Goal: Information Seeking & Learning: Find contact information

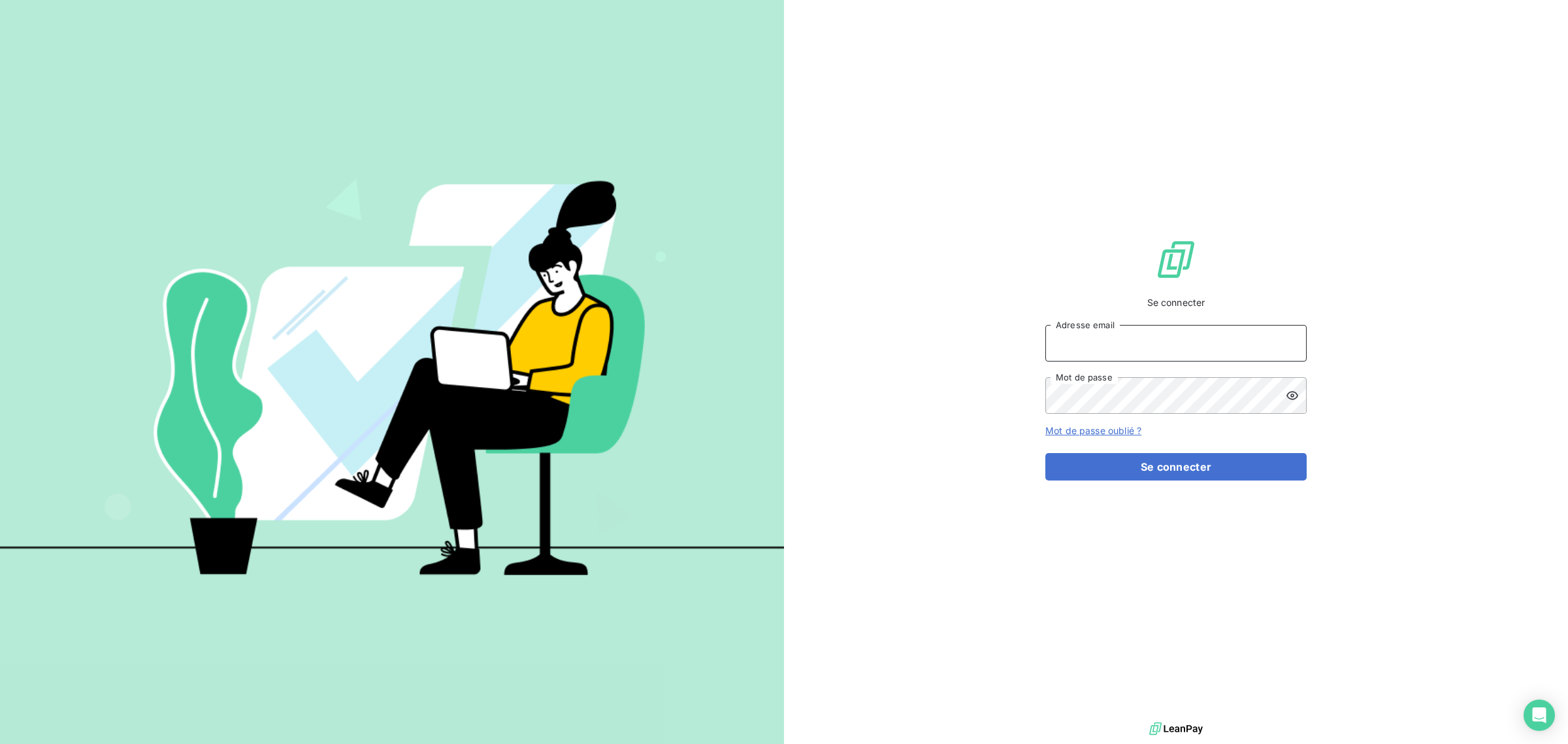
type input "met-france@recouvrement.met.com"
click at [1133, 481] on button "Se connecter" at bounding box center [1175, 467] width 261 height 27
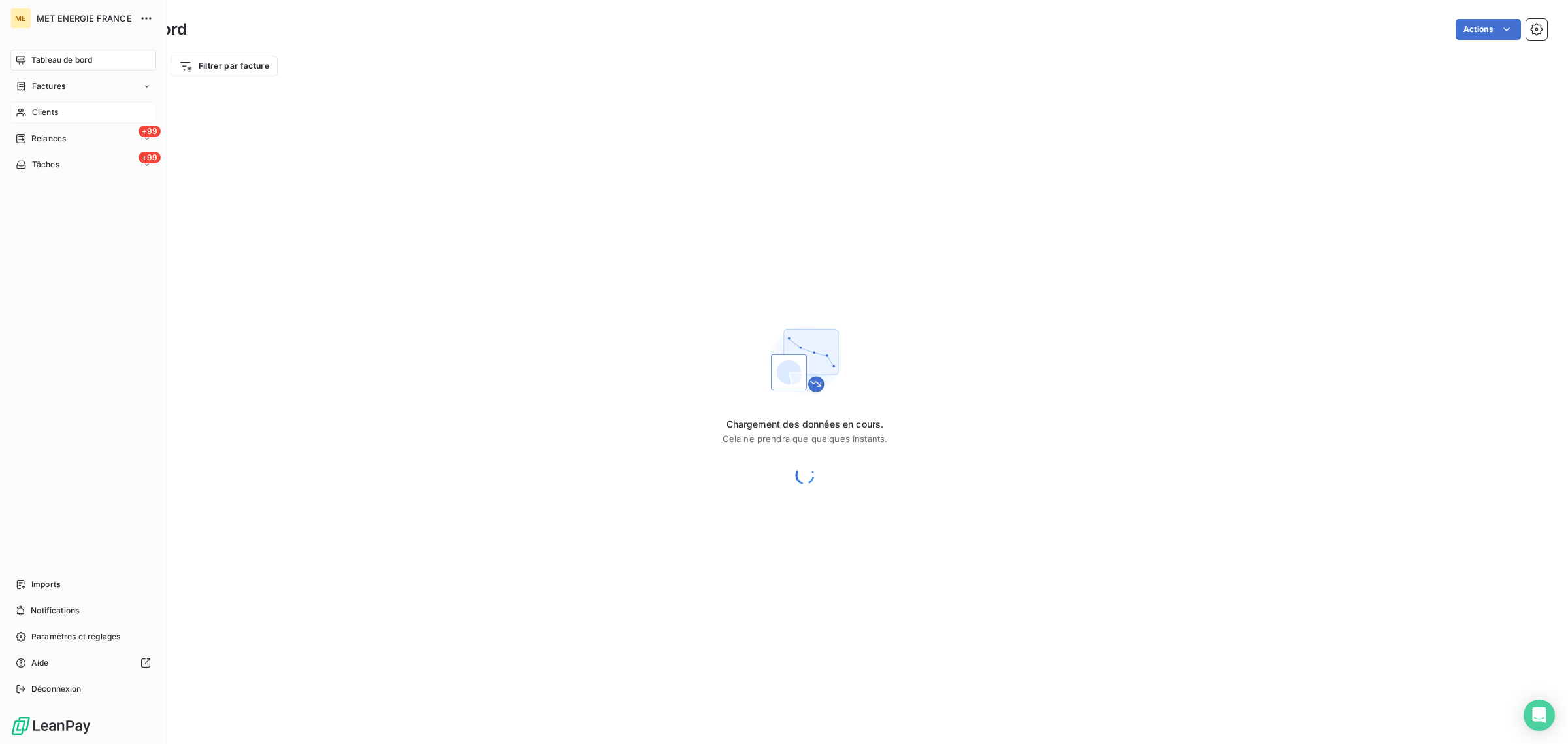
click at [26, 114] on icon at bounding box center [21, 113] width 11 height 10
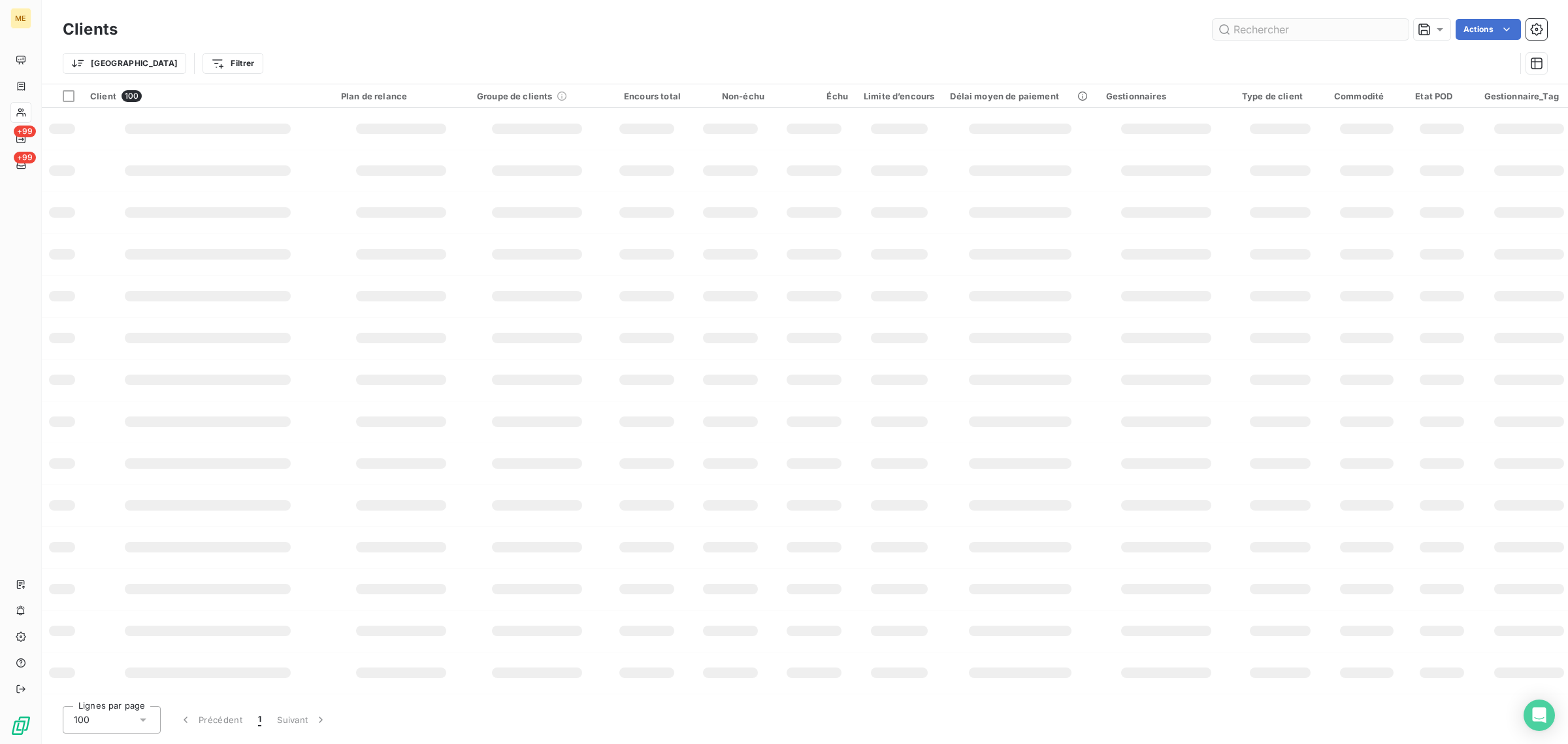
click at [1280, 24] on input "text" at bounding box center [1311, 29] width 196 height 21
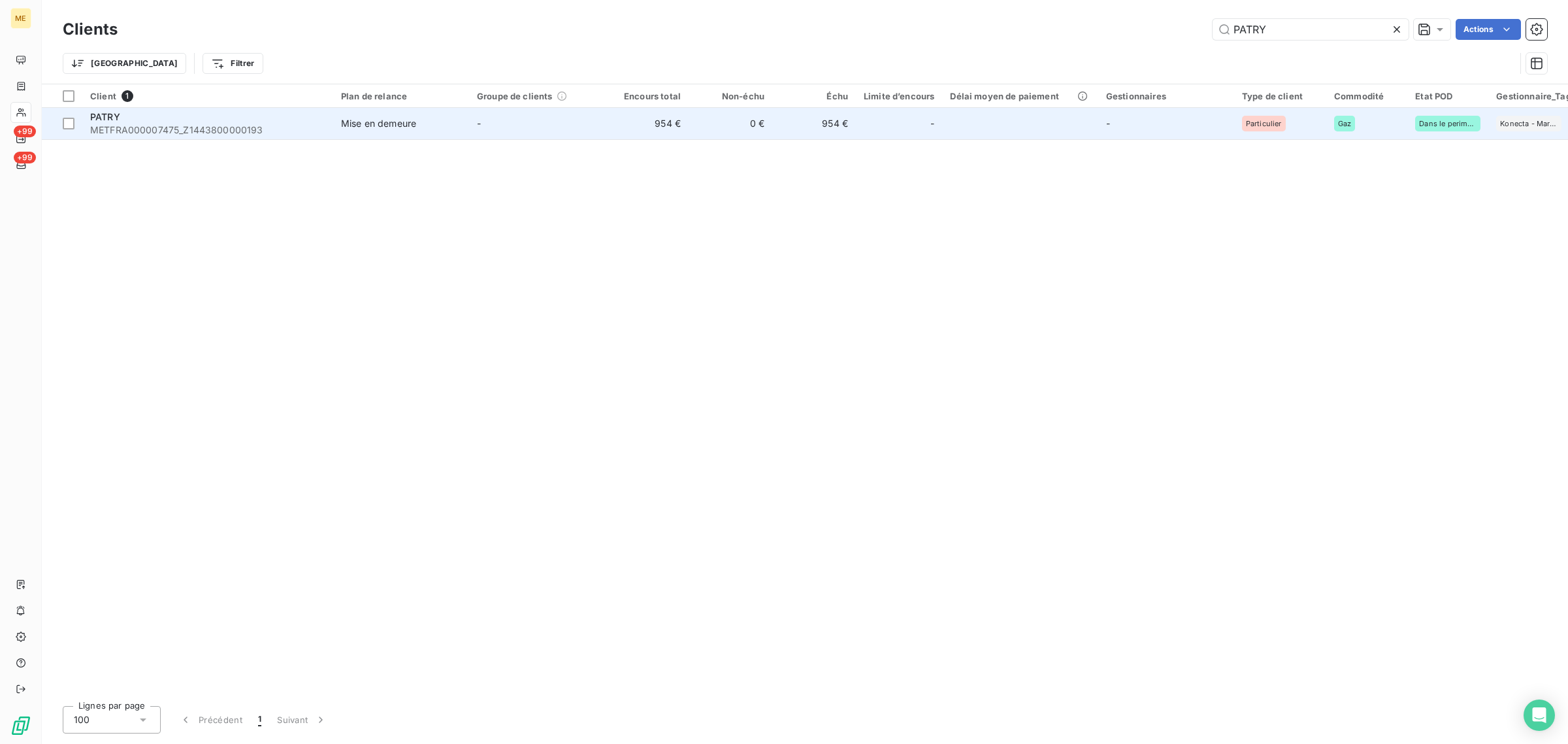
type input "PATRY"
click at [580, 124] on td "-" at bounding box center [537, 124] width 136 height 32
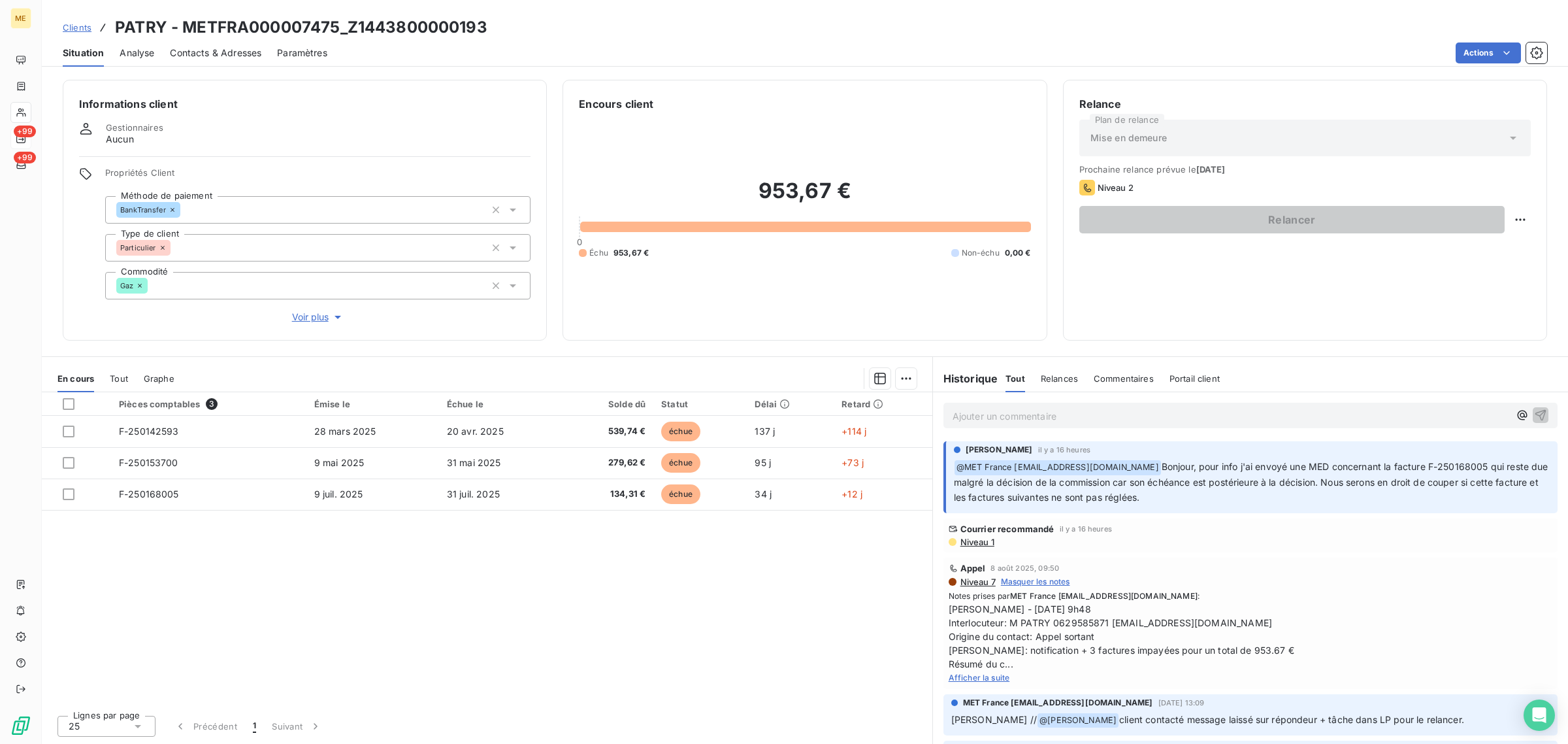
click at [21, 135] on icon at bounding box center [21, 138] width 10 height 10
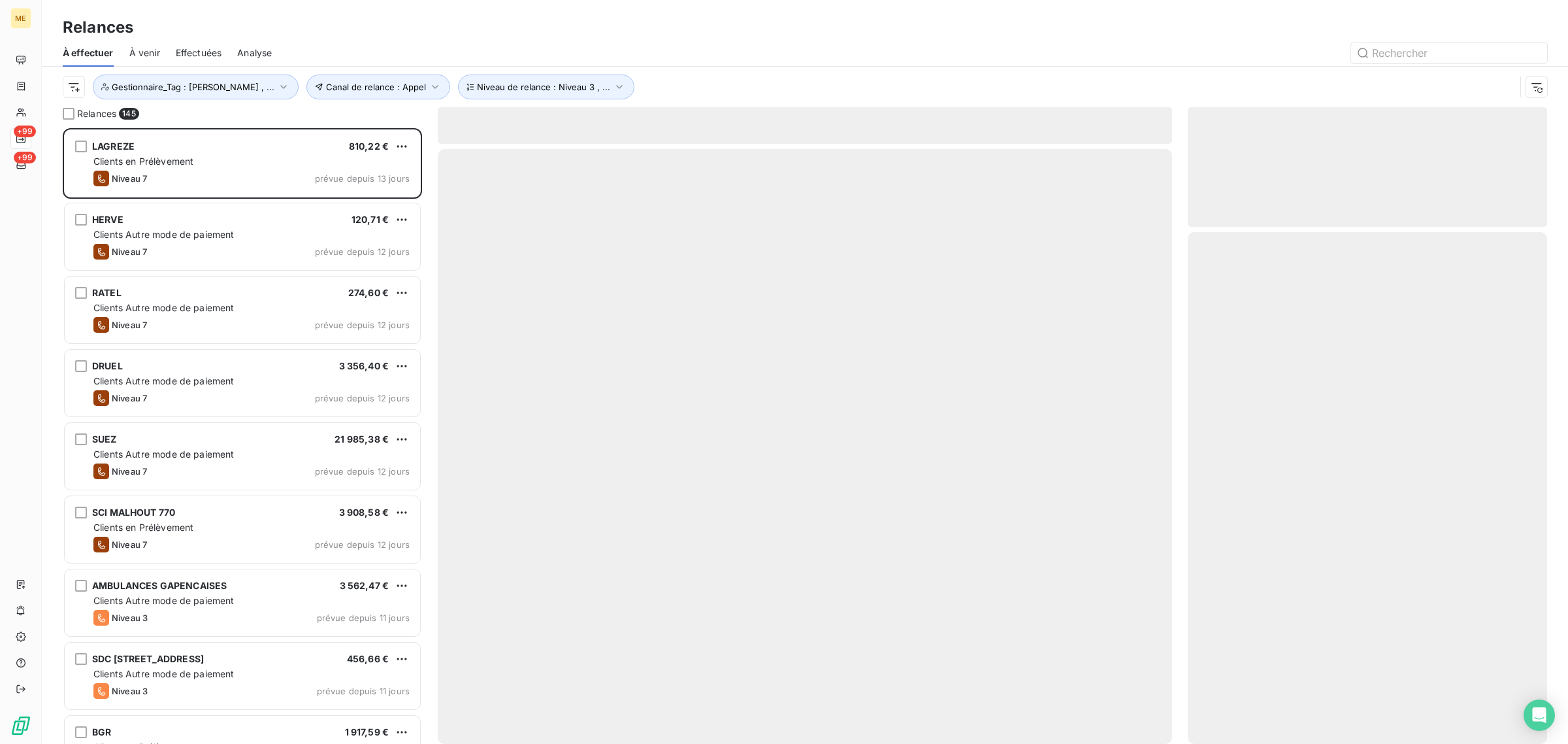
scroll to position [603, 347]
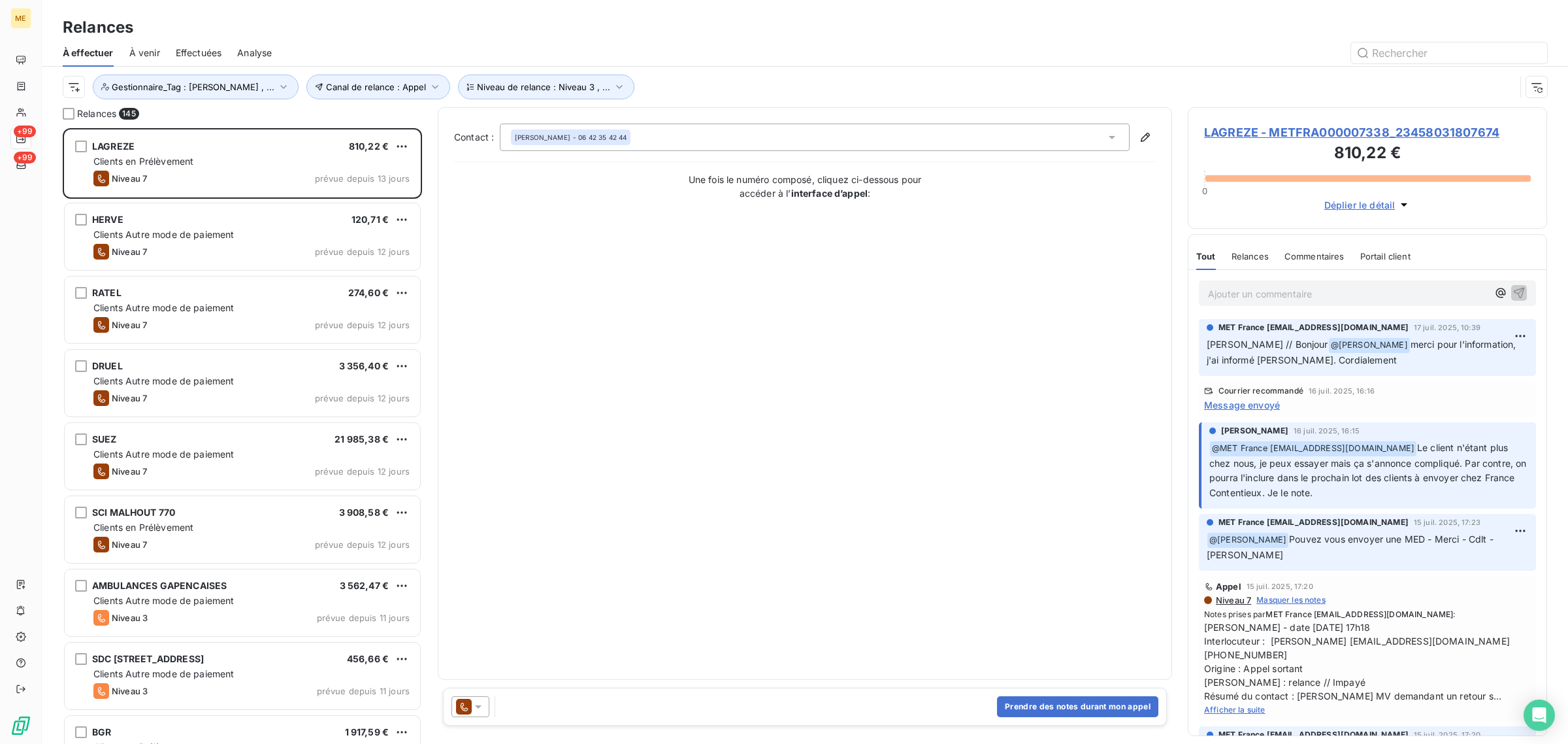
click at [201, 43] on div "Effectuées" at bounding box center [199, 52] width 46 height 27
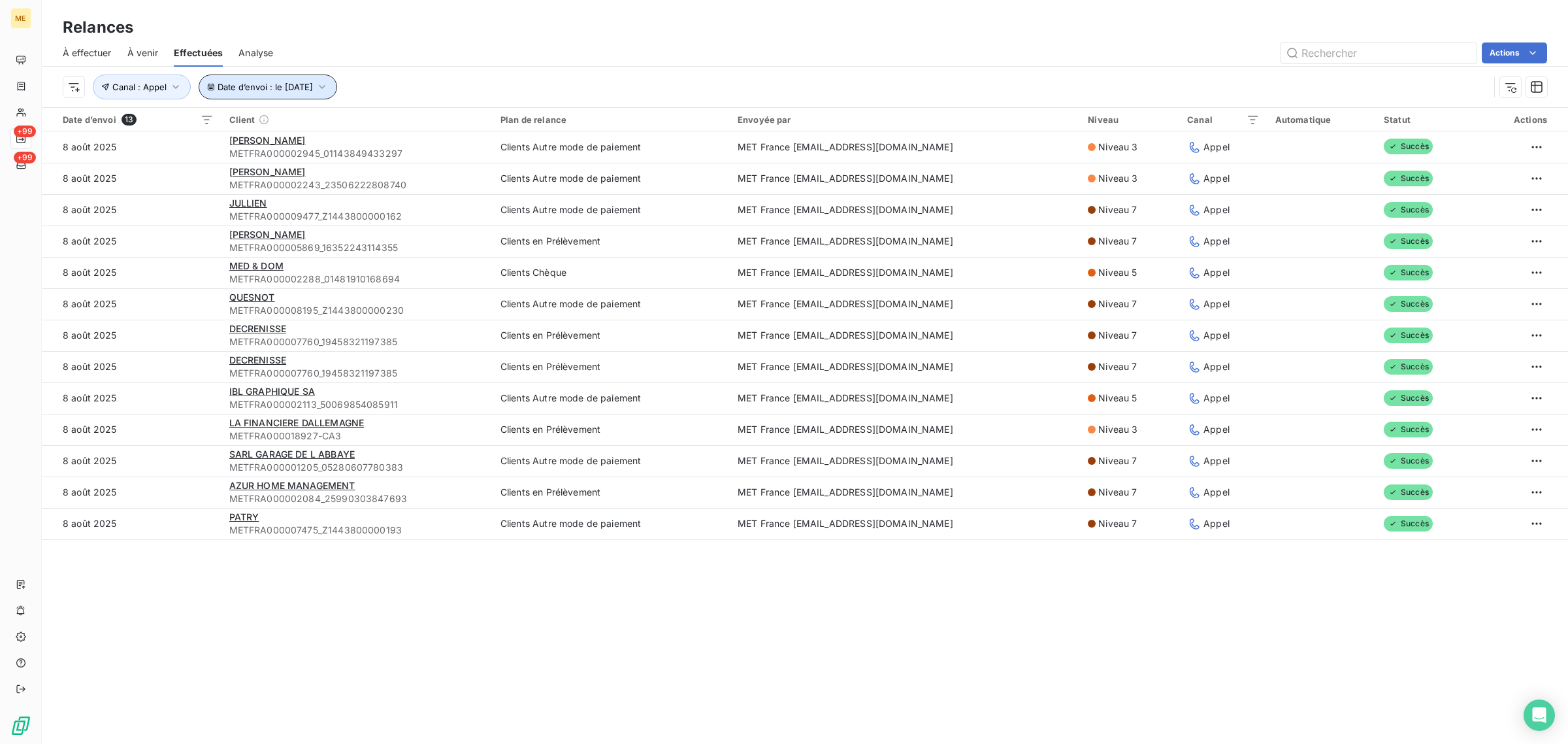
click at [243, 88] on span "Date d’envoi : le [DATE]" at bounding box center [266, 87] width 96 height 10
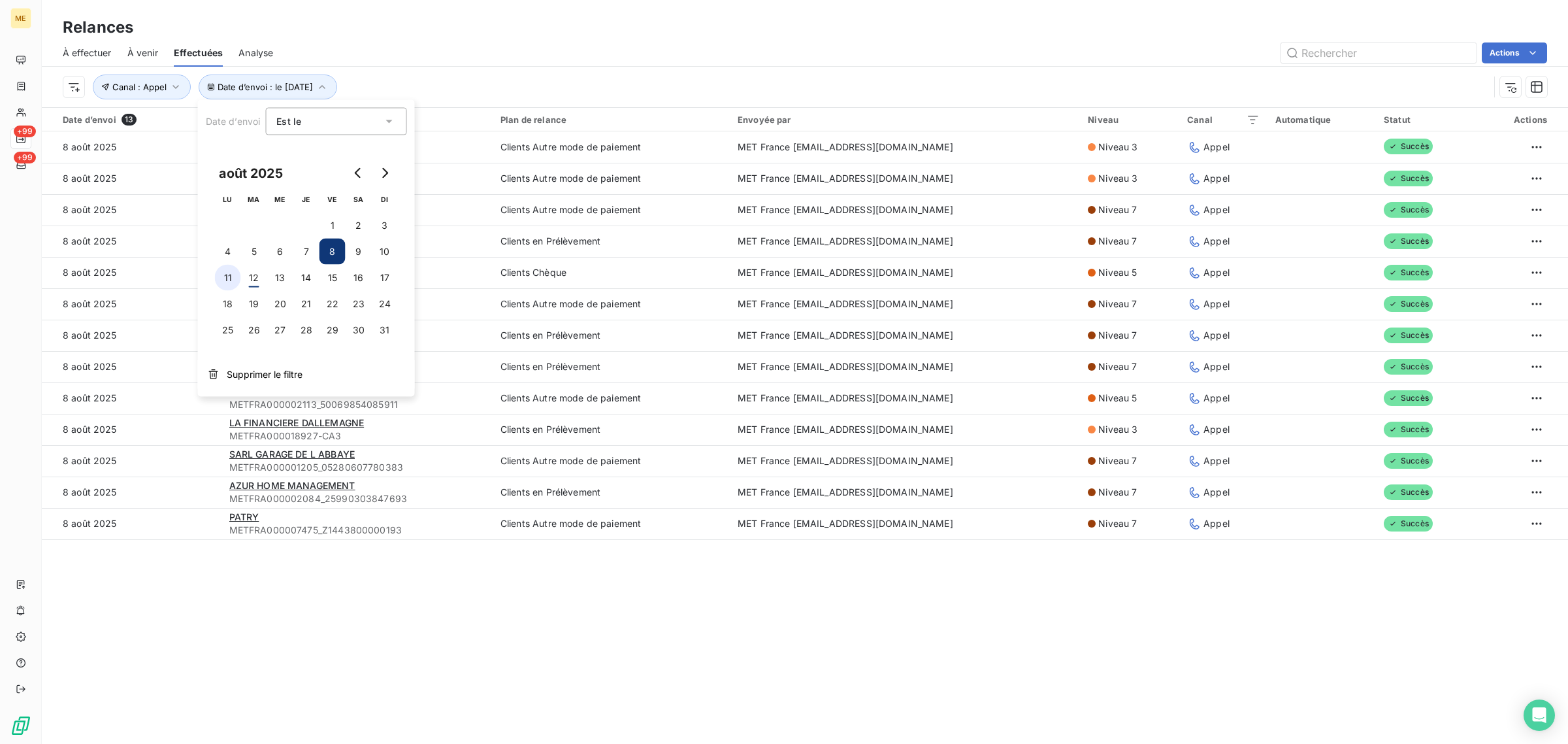
click at [230, 284] on button "11" at bounding box center [228, 278] width 26 height 26
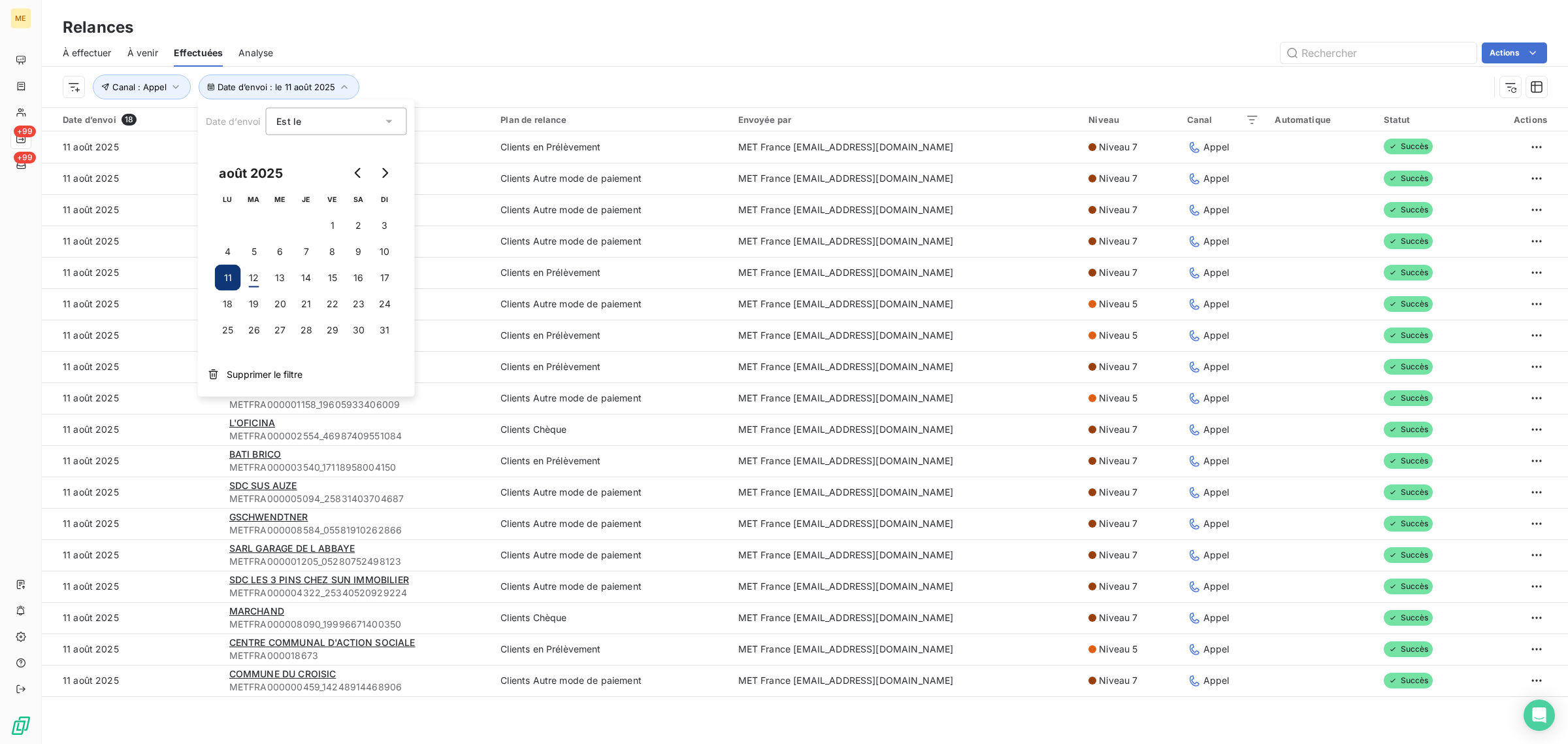
click at [585, 84] on div "Date d’envoi : le [DATE] Canal : Appel" at bounding box center [775, 87] width 1426 height 25
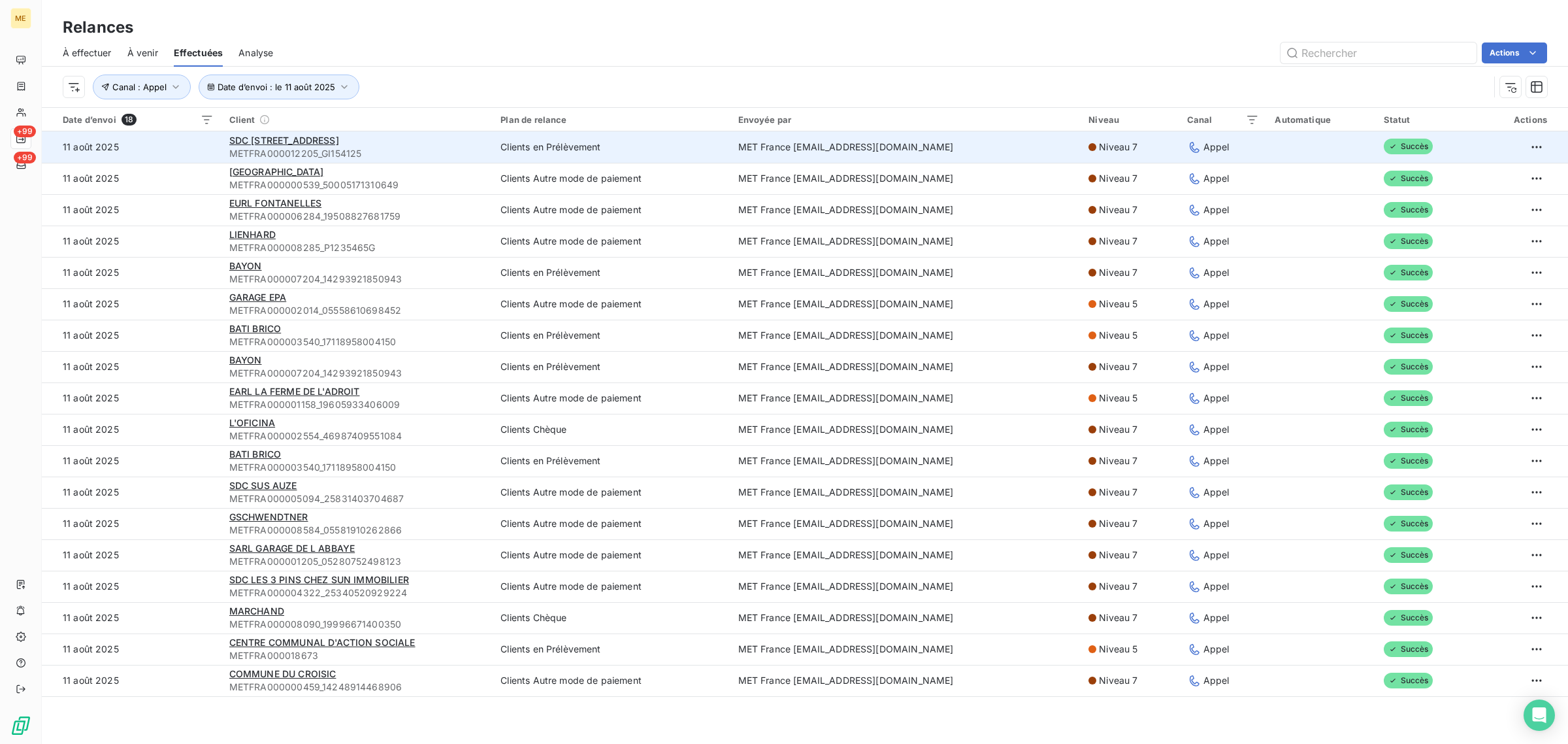
click at [190, 149] on td "11 août 2025" at bounding box center [132, 147] width 179 height 32
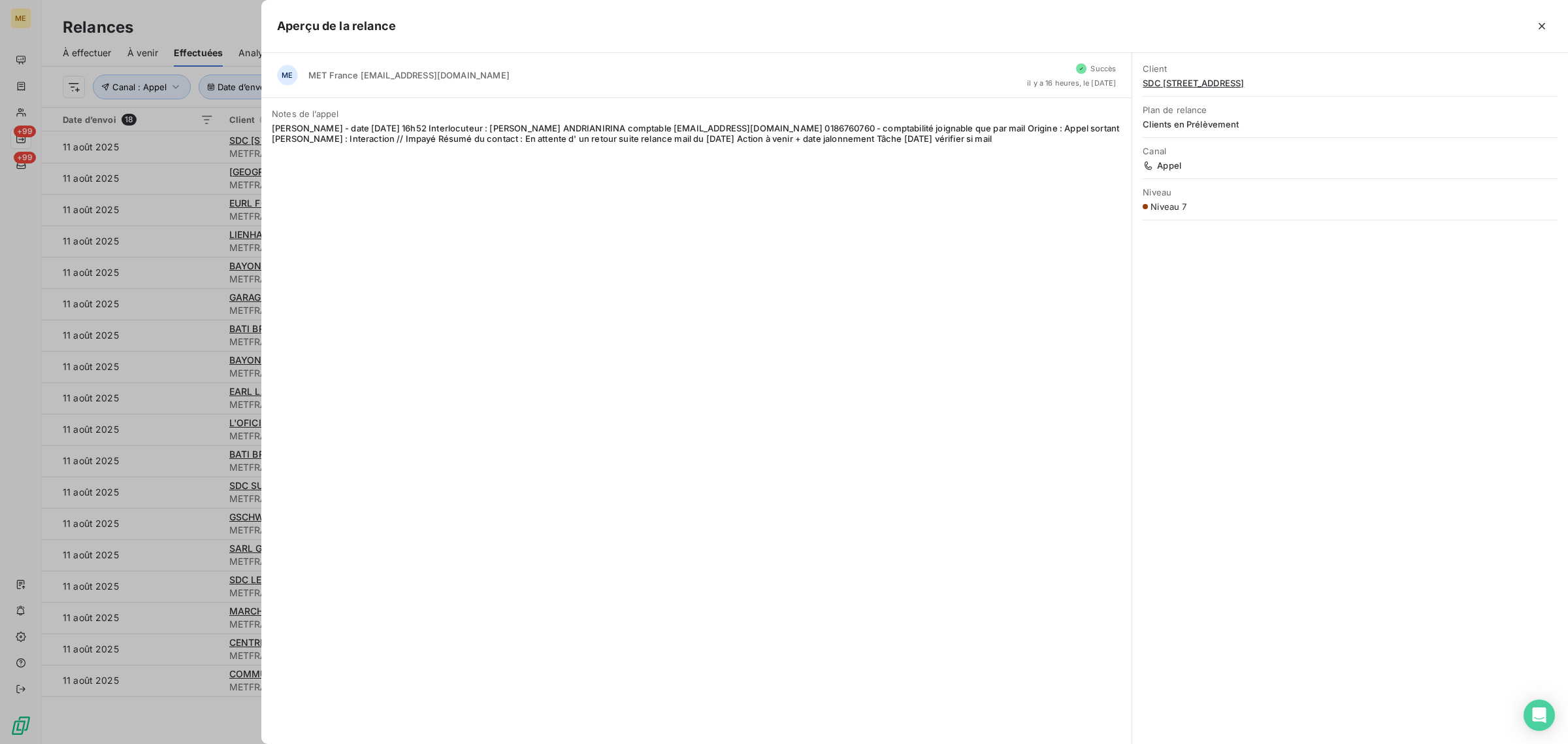
click at [154, 154] on div at bounding box center [784, 372] width 1568 height 744
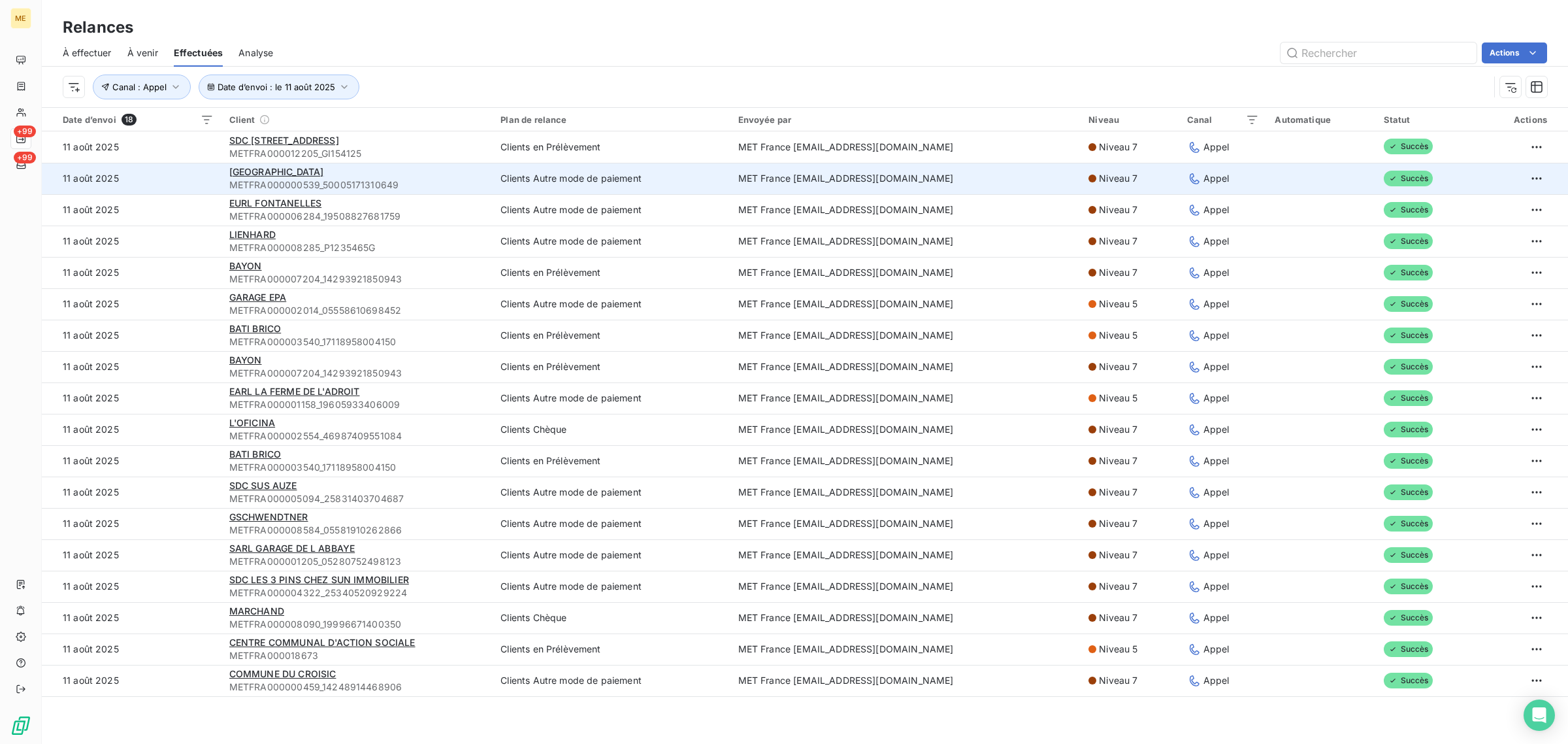
click at [167, 174] on td "11 août 2025" at bounding box center [132, 178] width 179 height 32
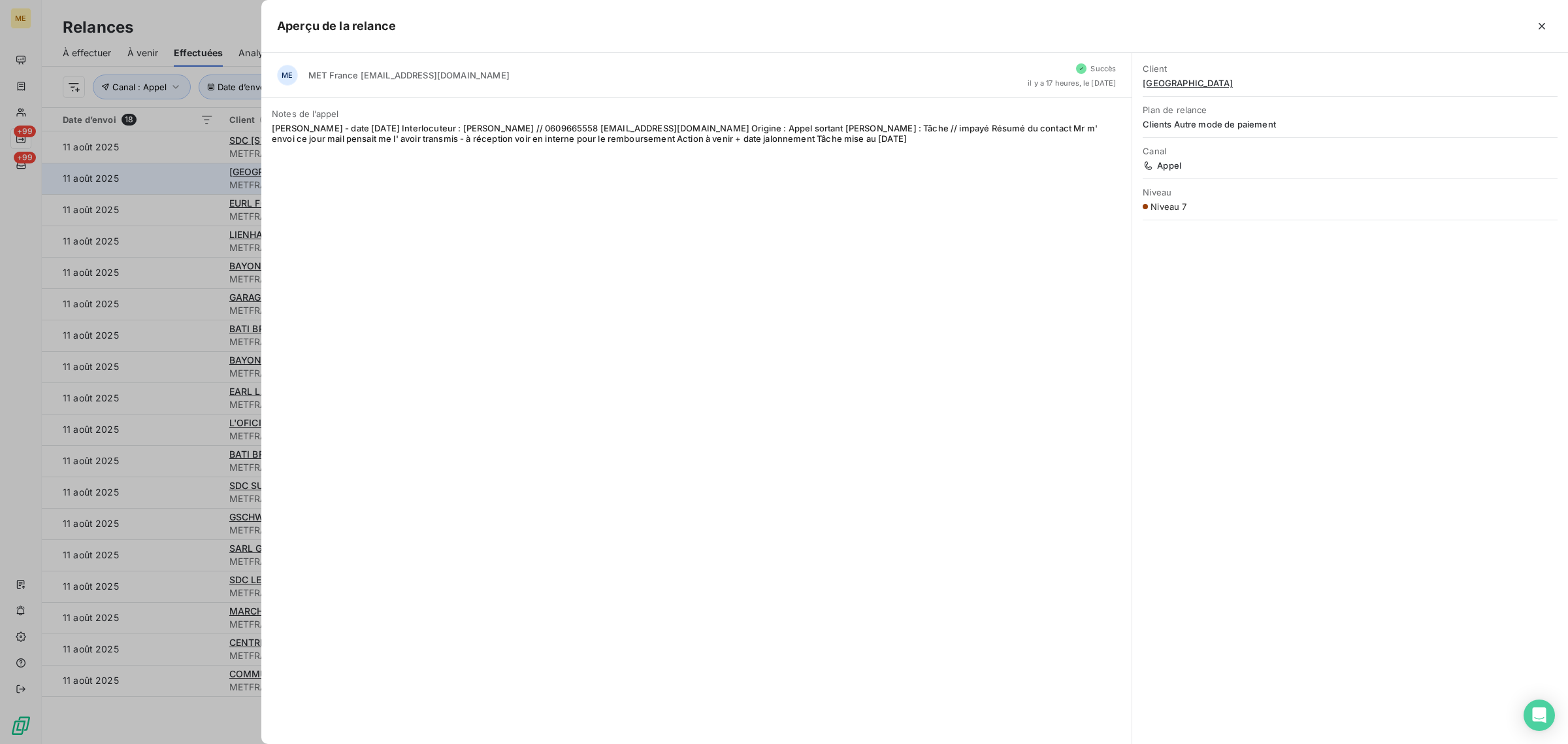
click at [167, 174] on div at bounding box center [784, 372] width 1568 height 744
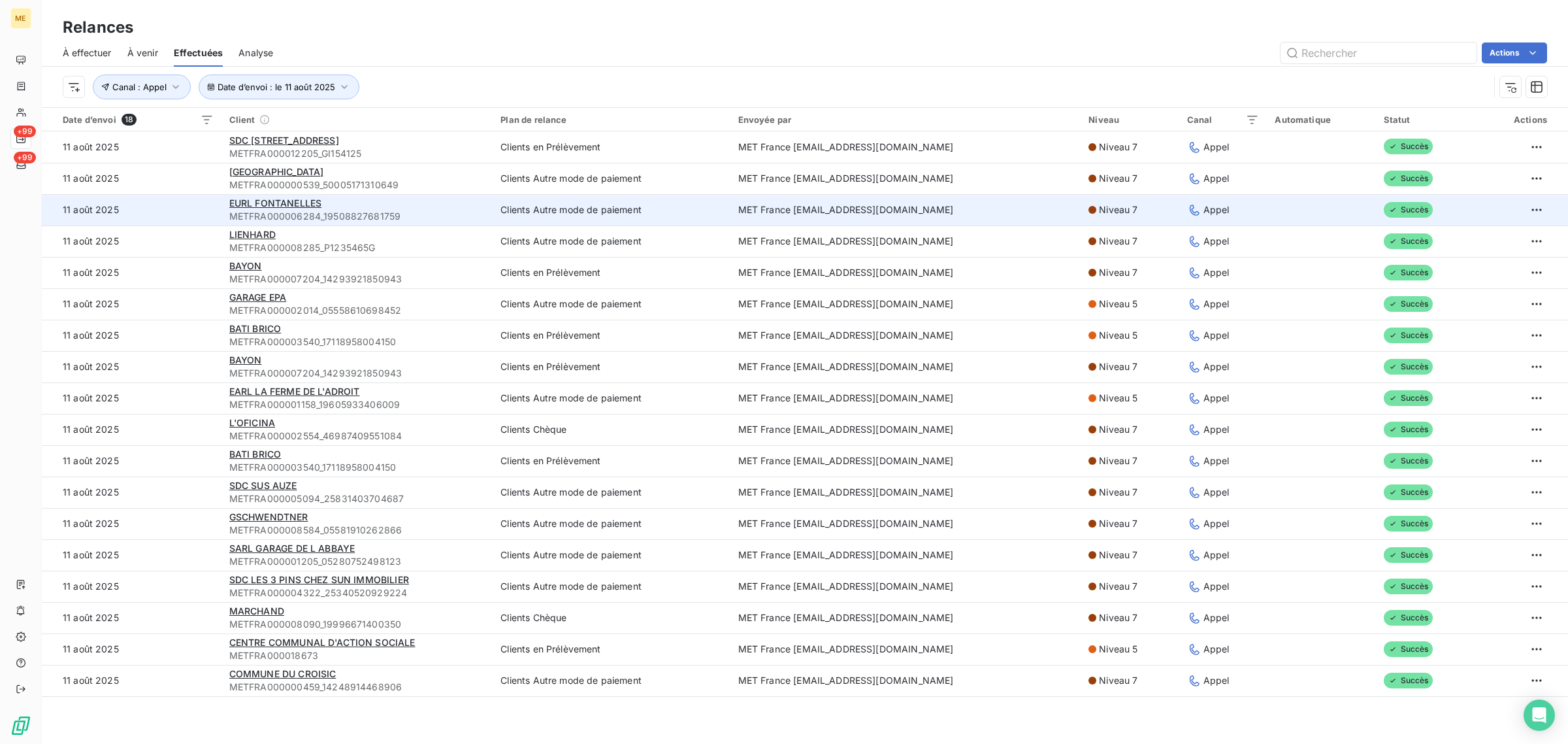
click at [174, 197] on td "11 août 2025" at bounding box center [132, 210] width 179 height 32
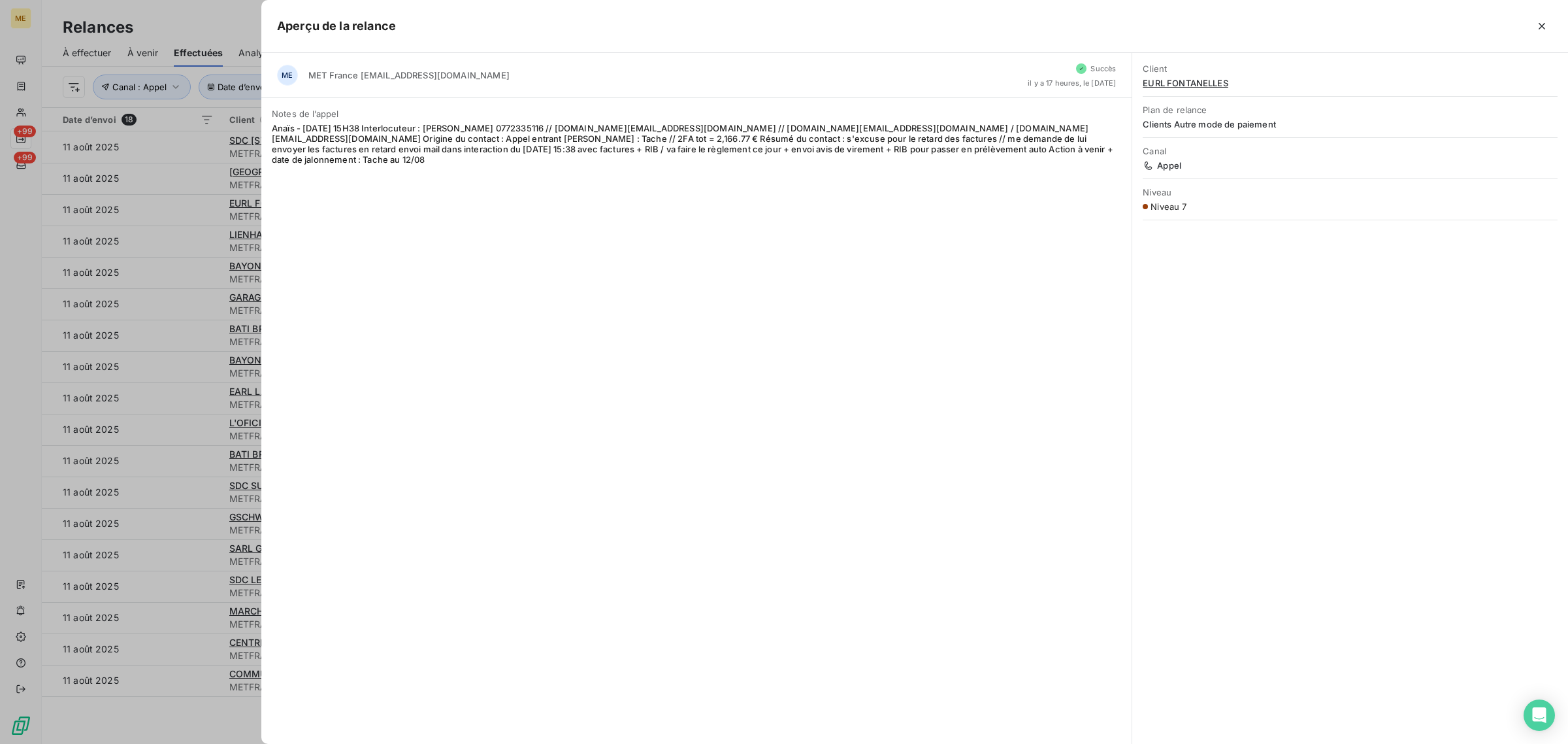
click at [163, 210] on div at bounding box center [784, 372] width 1568 height 744
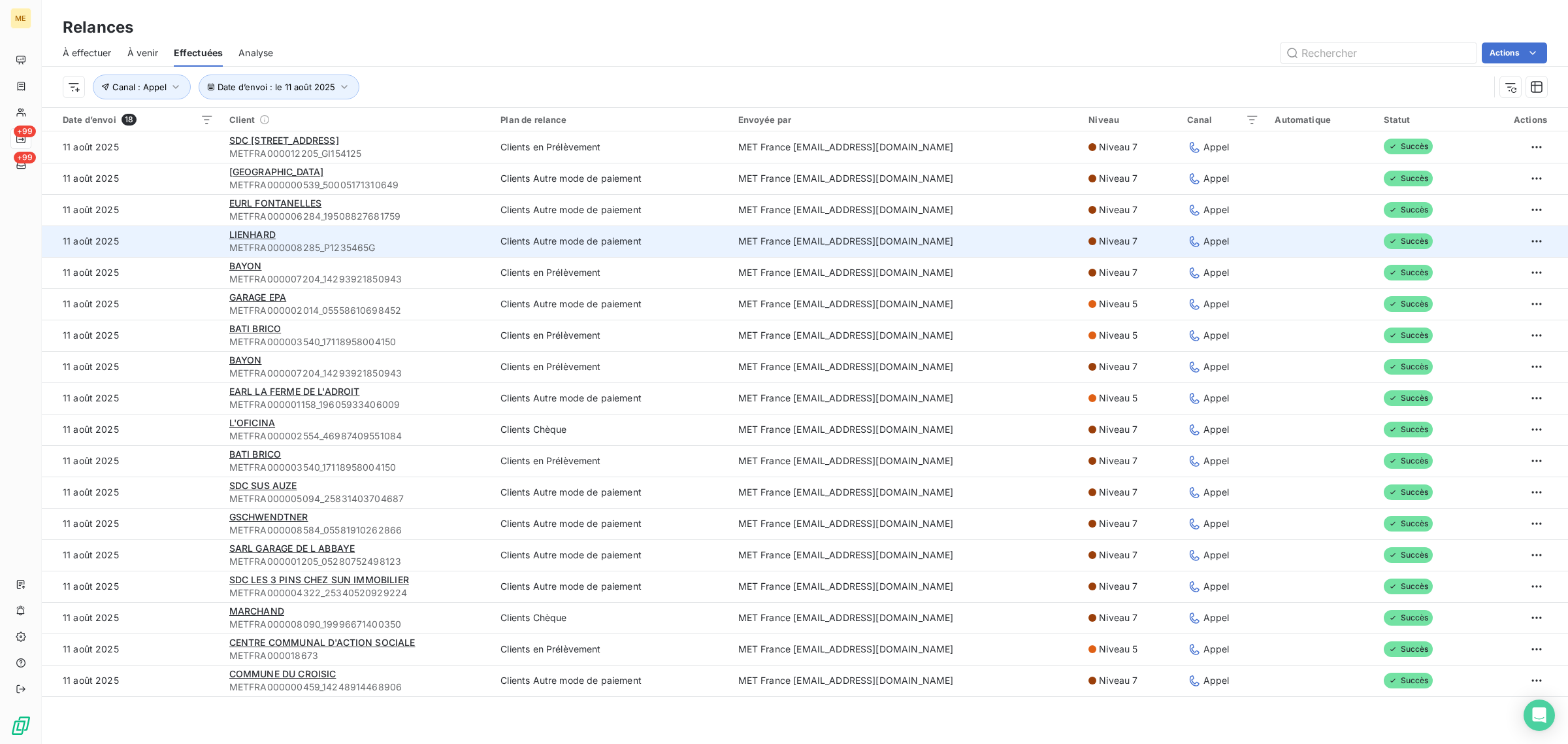
click at [162, 235] on td "11 août 2025" at bounding box center [132, 241] width 179 height 32
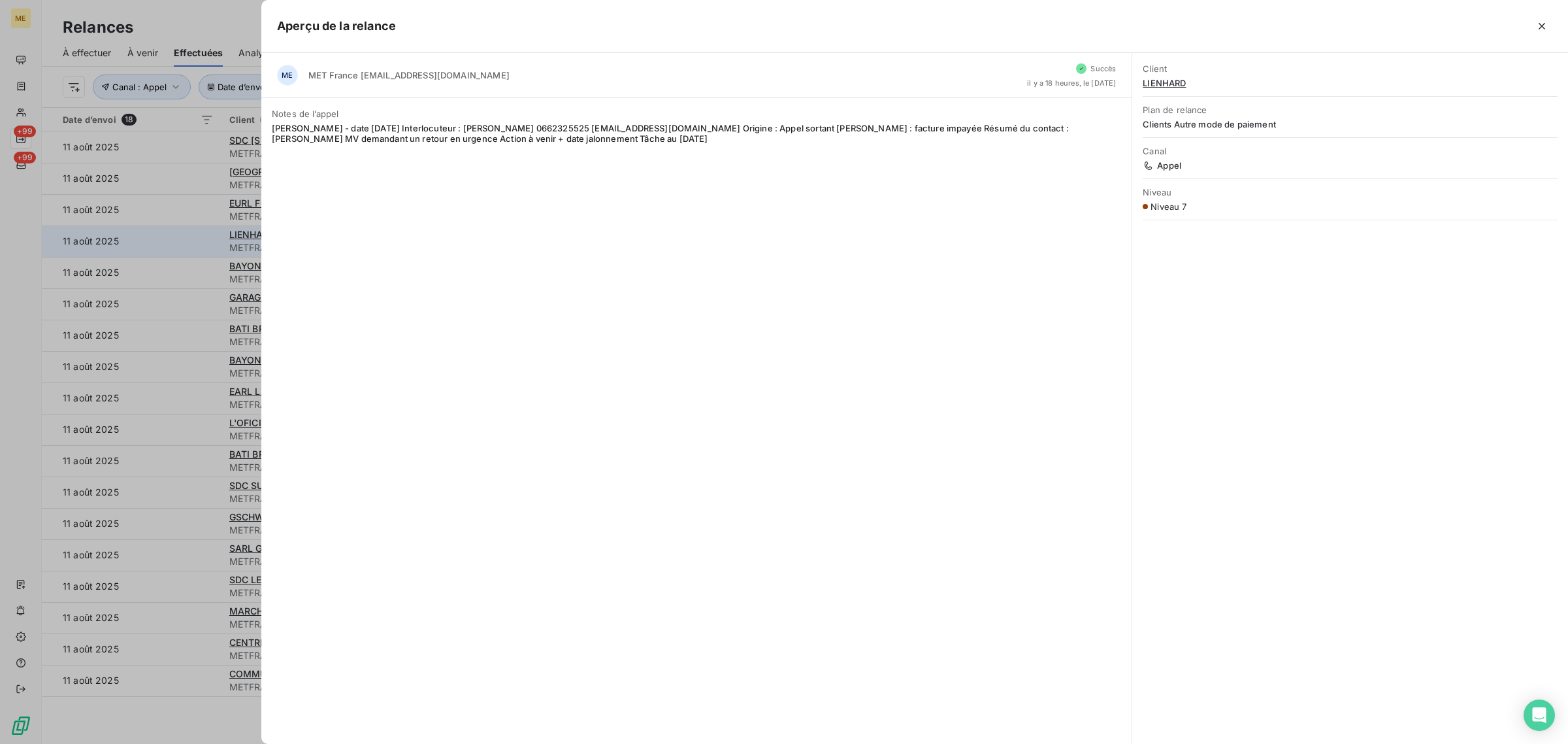
click at [162, 235] on div at bounding box center [784, 372] width 1568 height 744
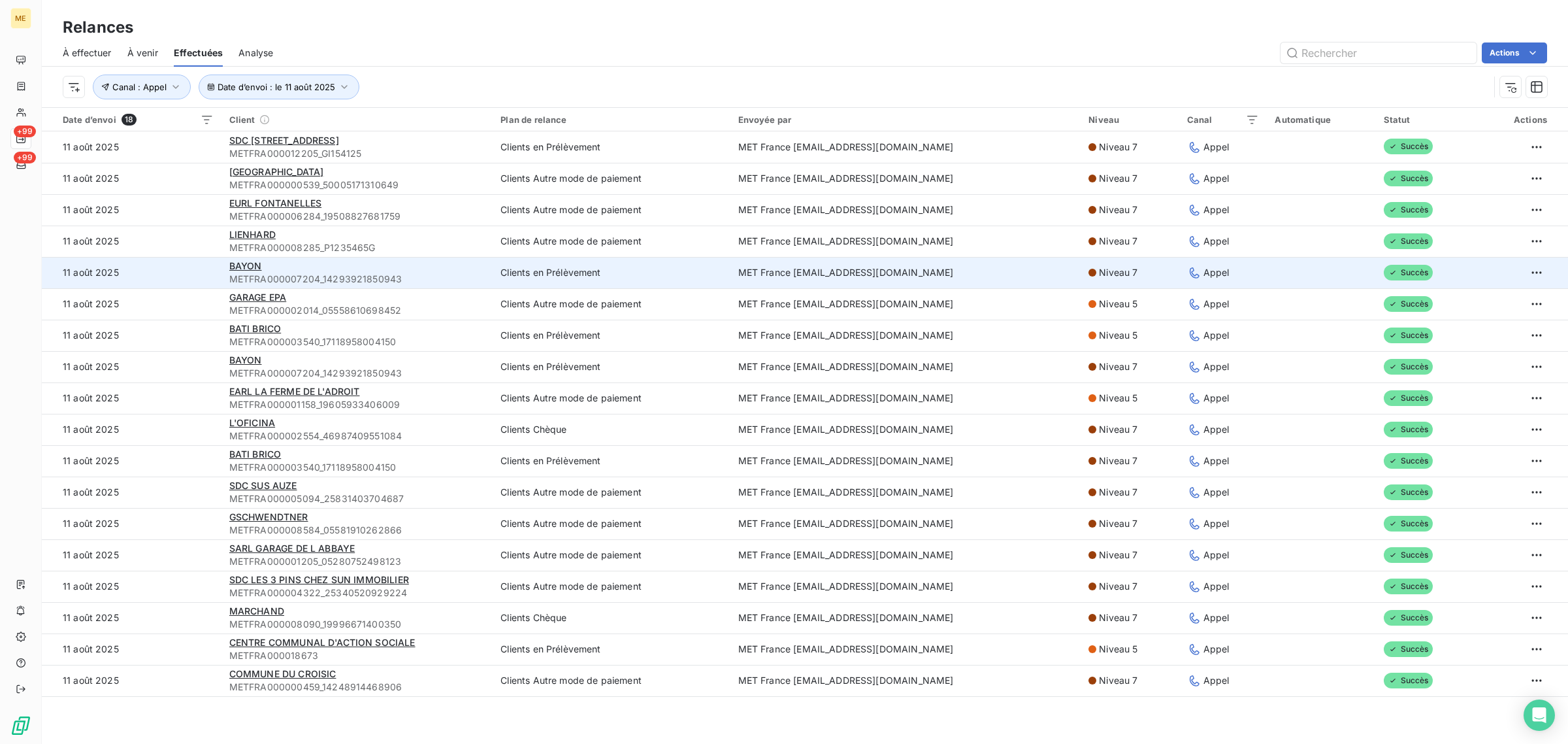
click at [165, 276] on td "11 août 2025" at bounding box center [132, 272] width 179 height 32
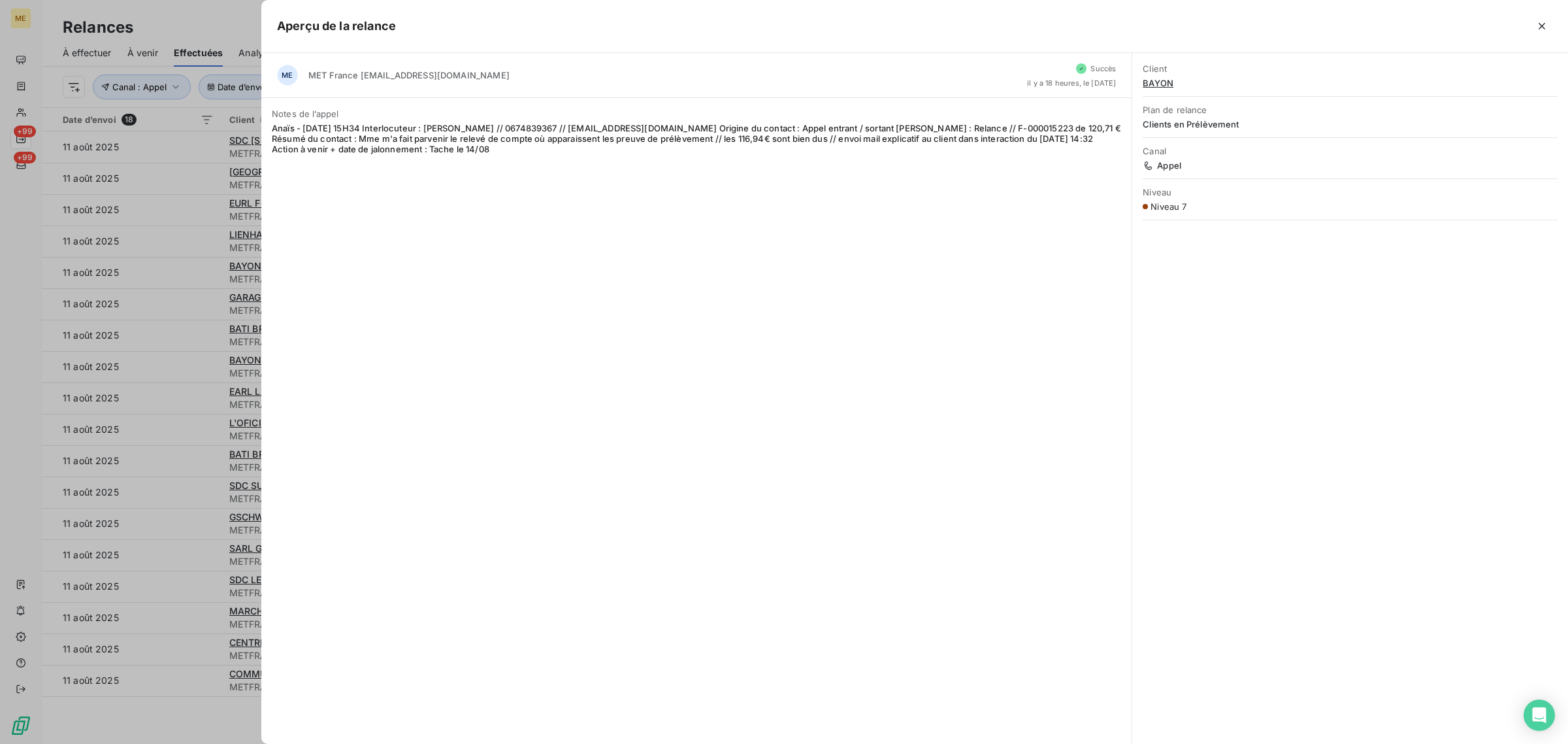
click at [218, 270] on div at bounding box center [784, 372] width 1568 height 744
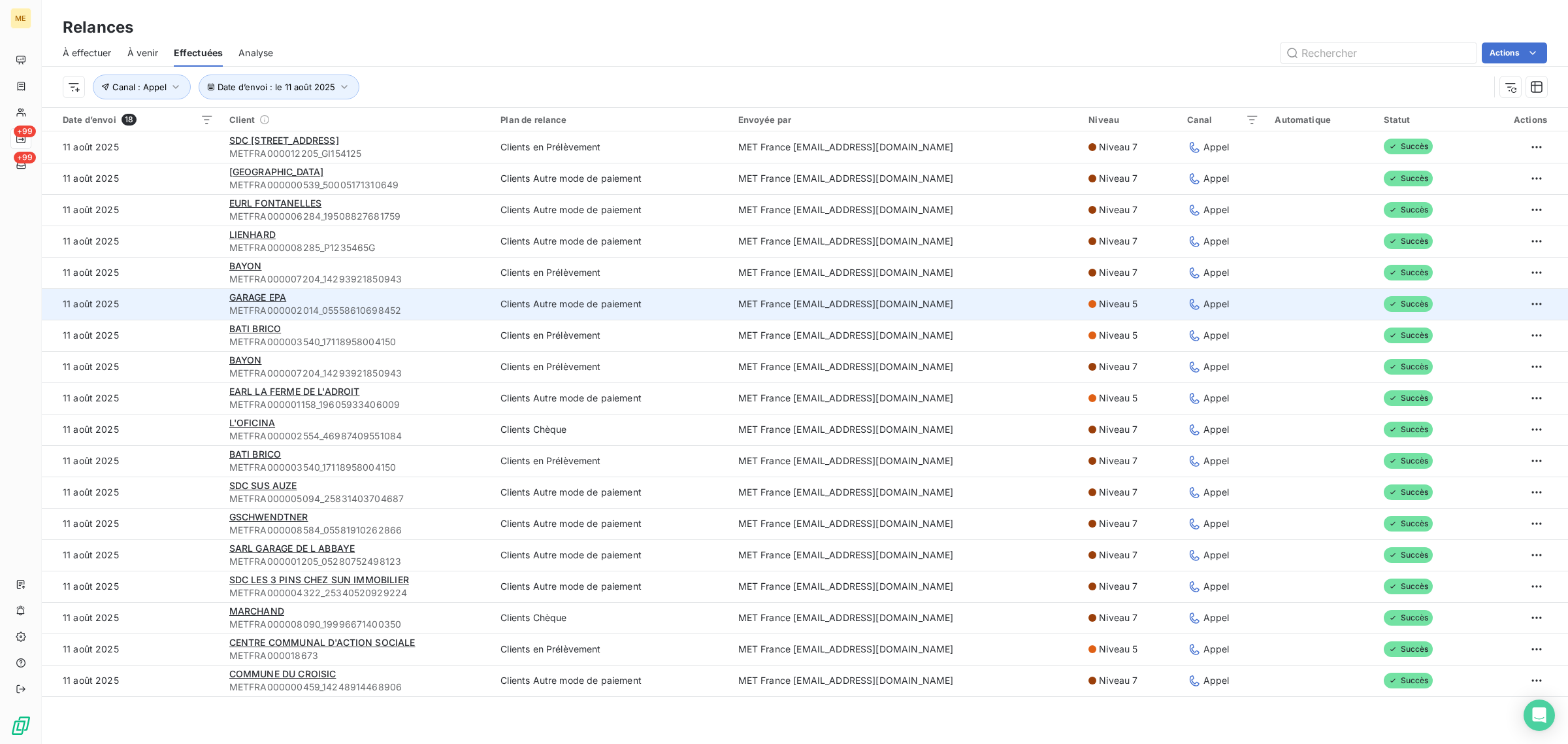
click at [209, 298] on td "11 août 2025" at bounding box center [132, 304] width 179 height 32
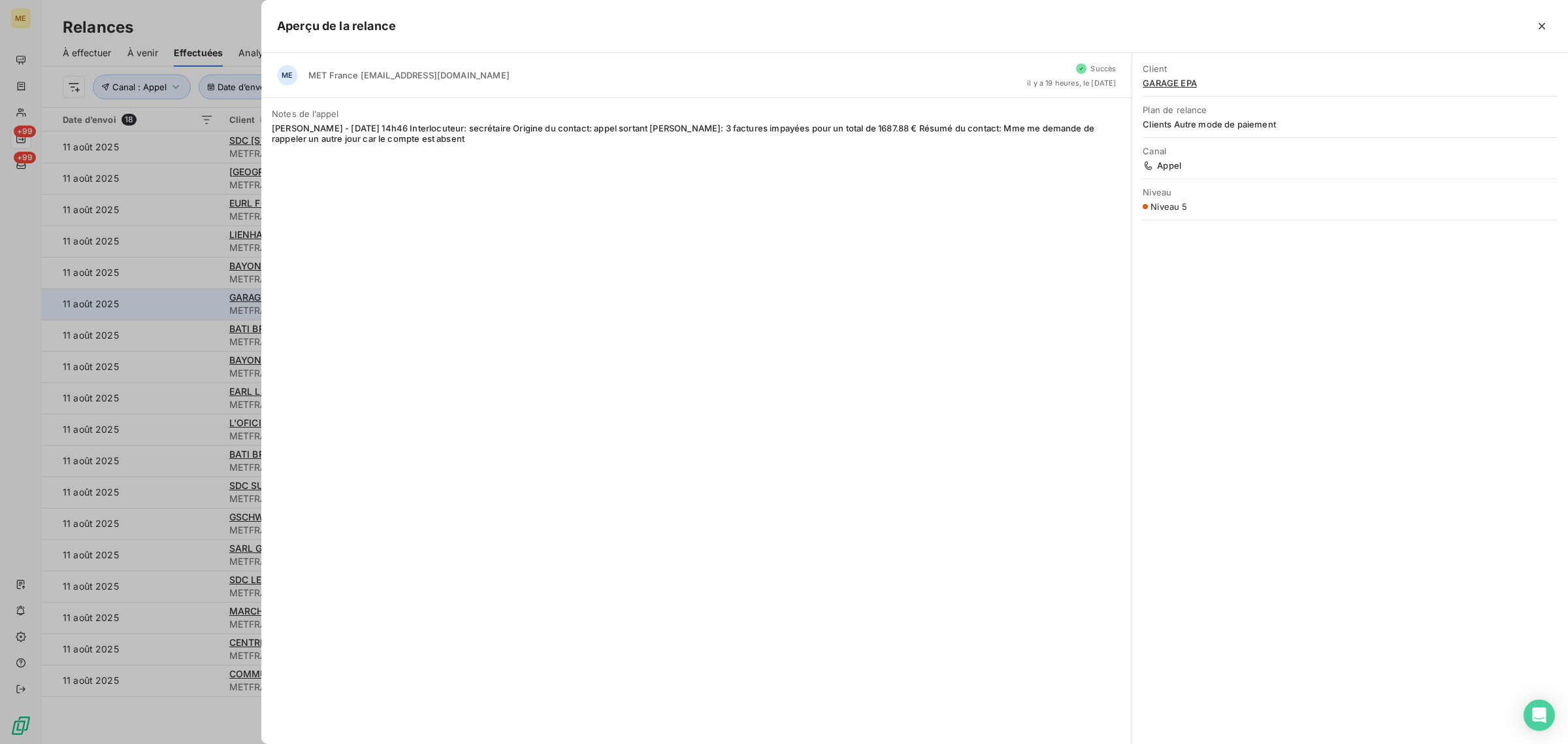
click at [209, 298] on div at bounding box center [784, 372] width 1568 height 744
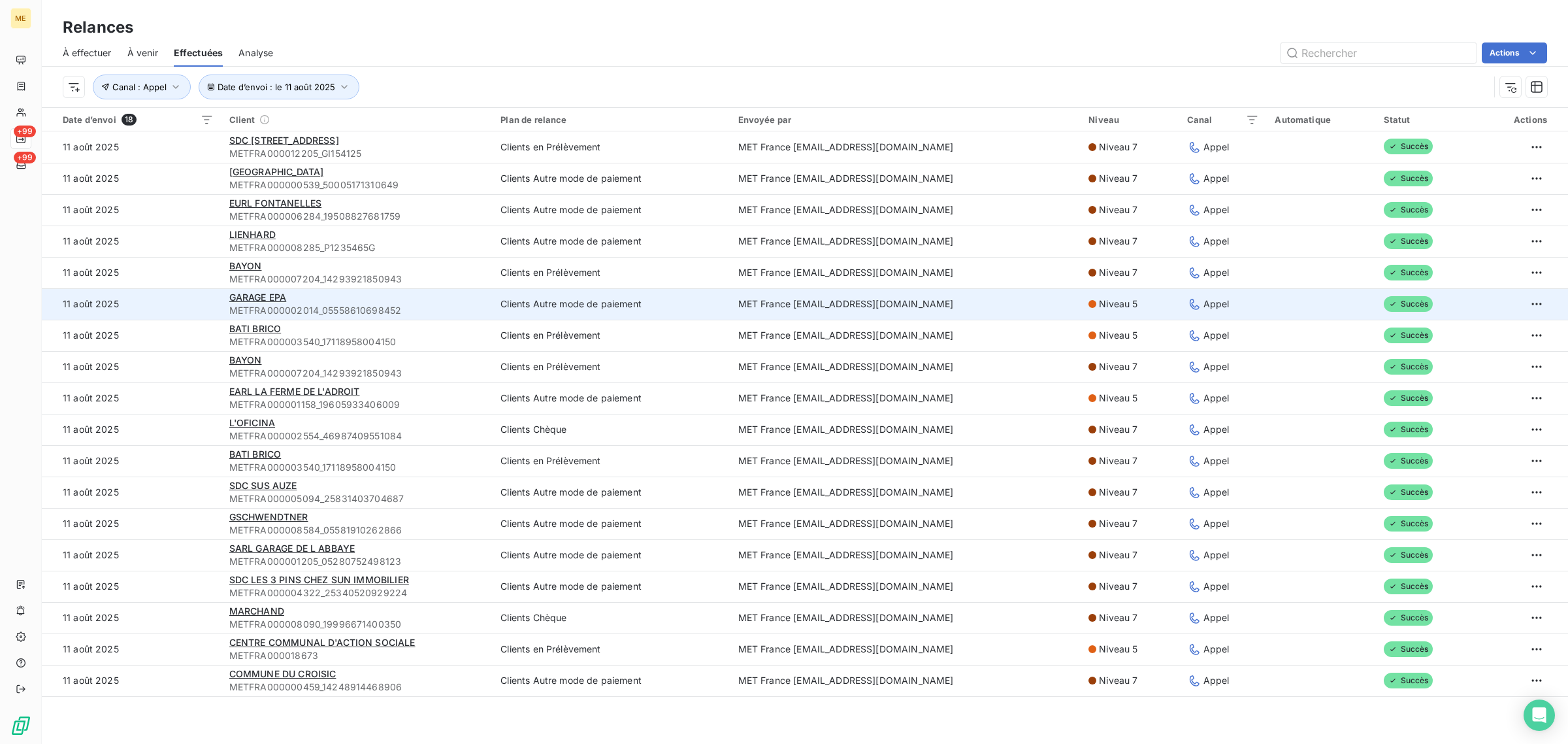
click at [191, 307] on td "11 août 2025" at bounding box center [132, 304] width 179 height 32
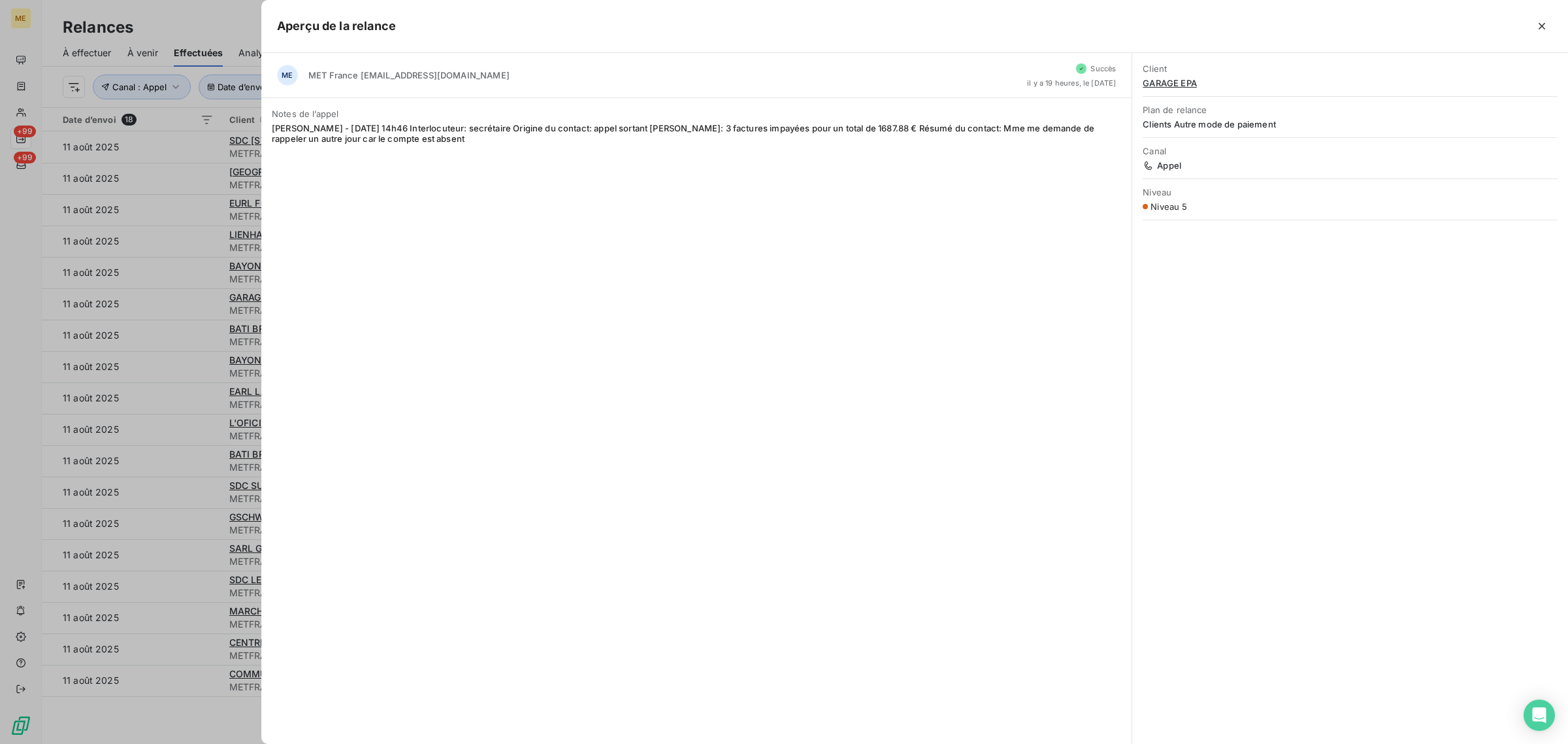
click at [188, 330] on div at bounding box center [784, 372] width 1568 height 744
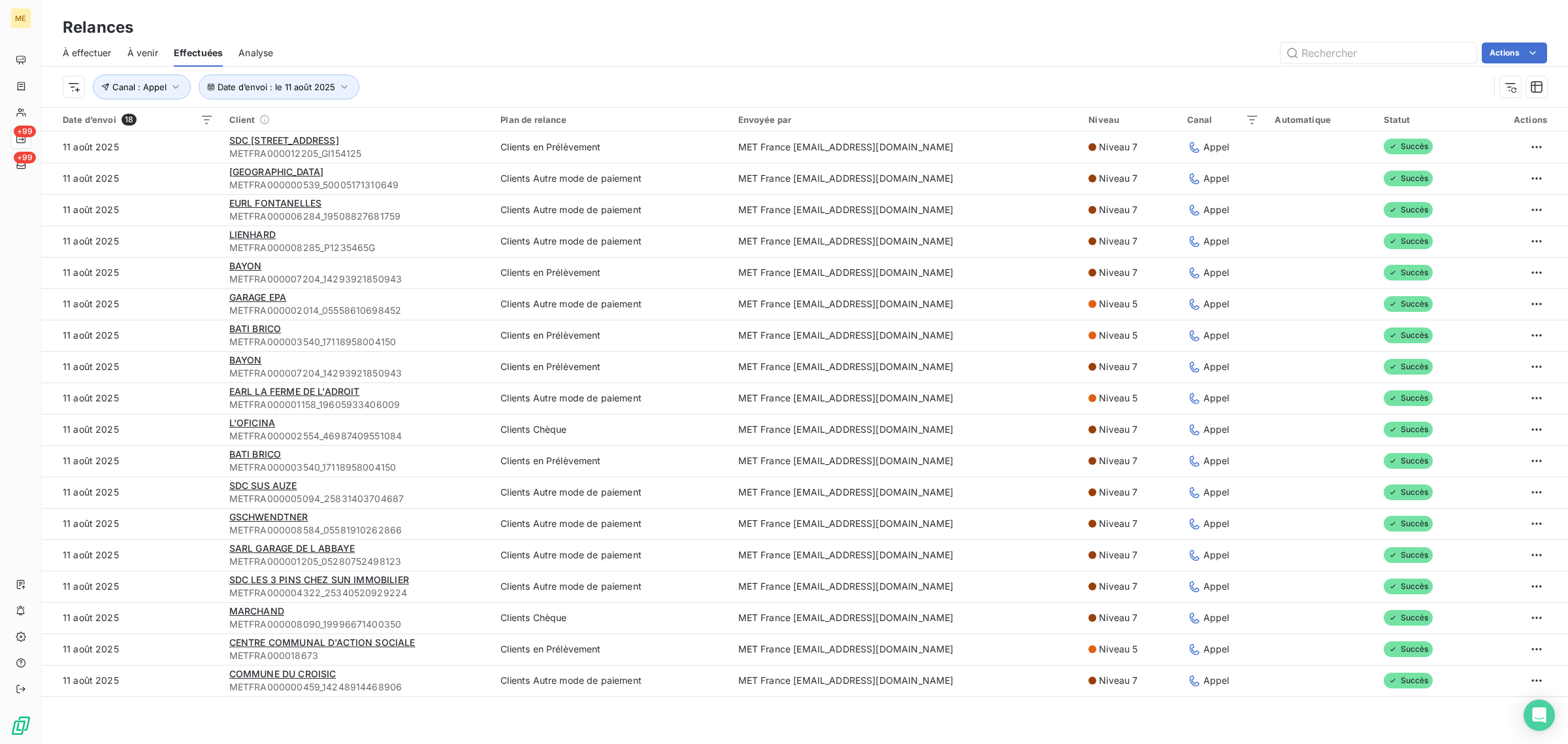
click at [188, 330] on td "11 août 2025" at bounding box center [132, 335] width 179 height 32
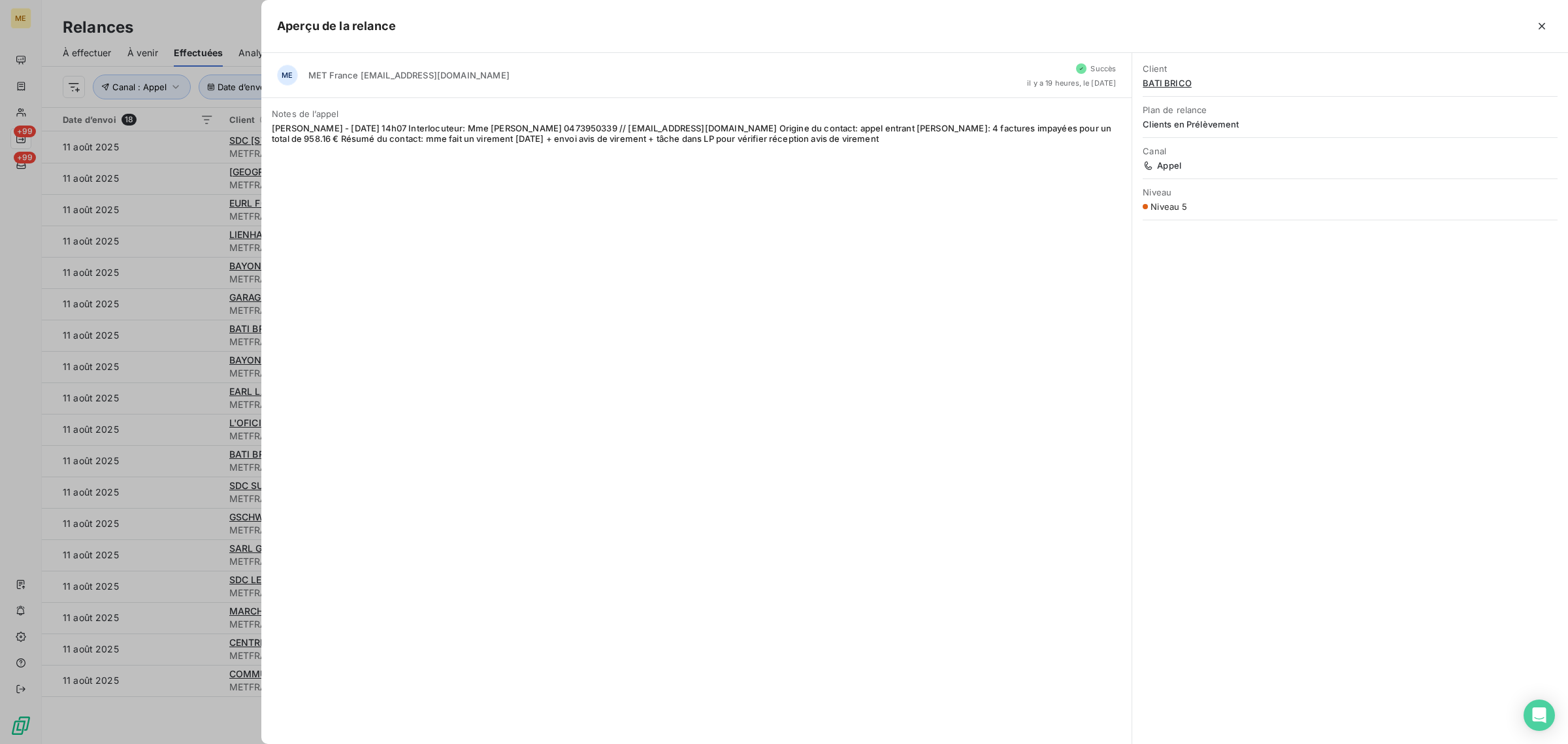
click at [188, 330] on div at bounding box center [784, 372] width 1568 height 744
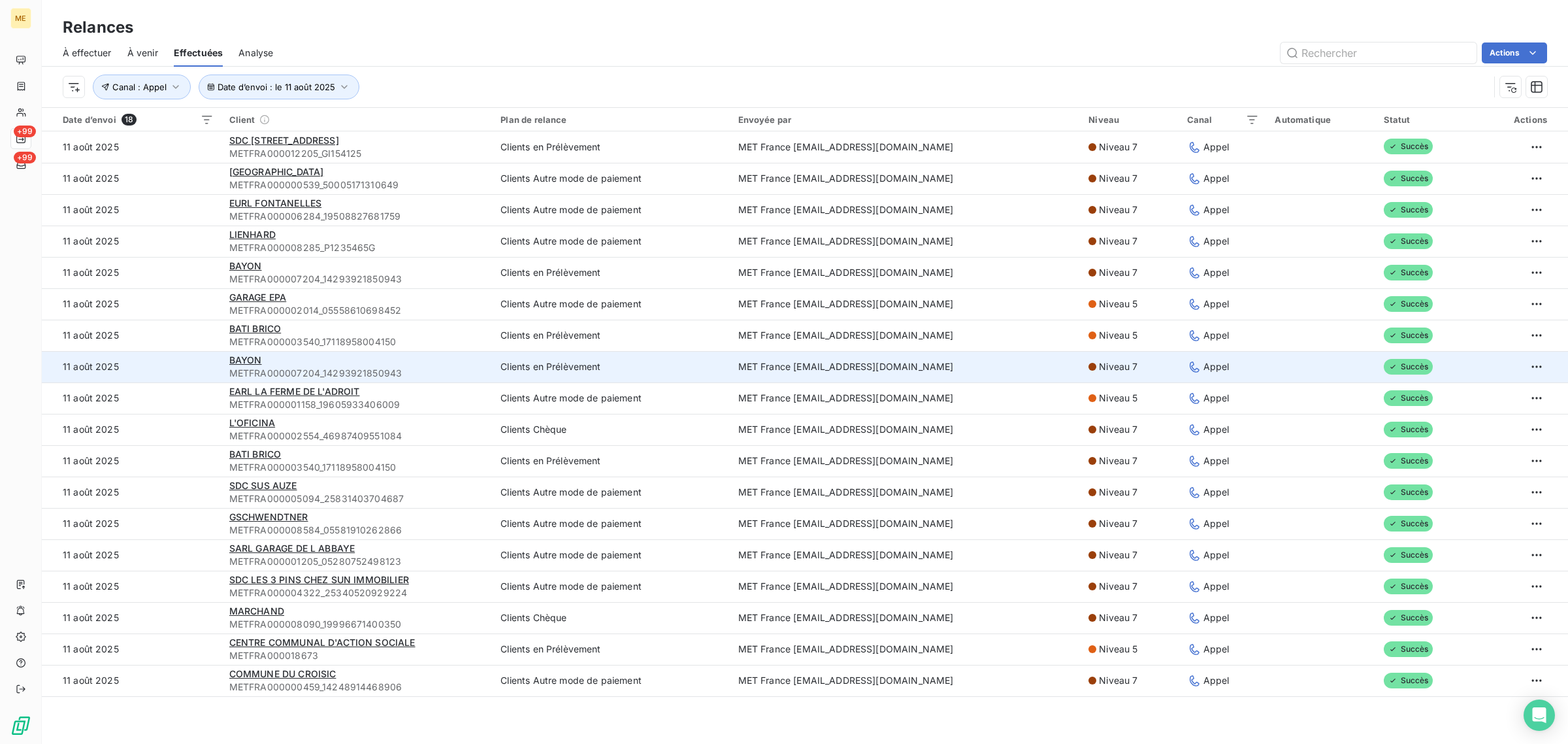
click at [188, 371] on td "11 août 2025" at bounding box center [132, 366] width 179 height 32
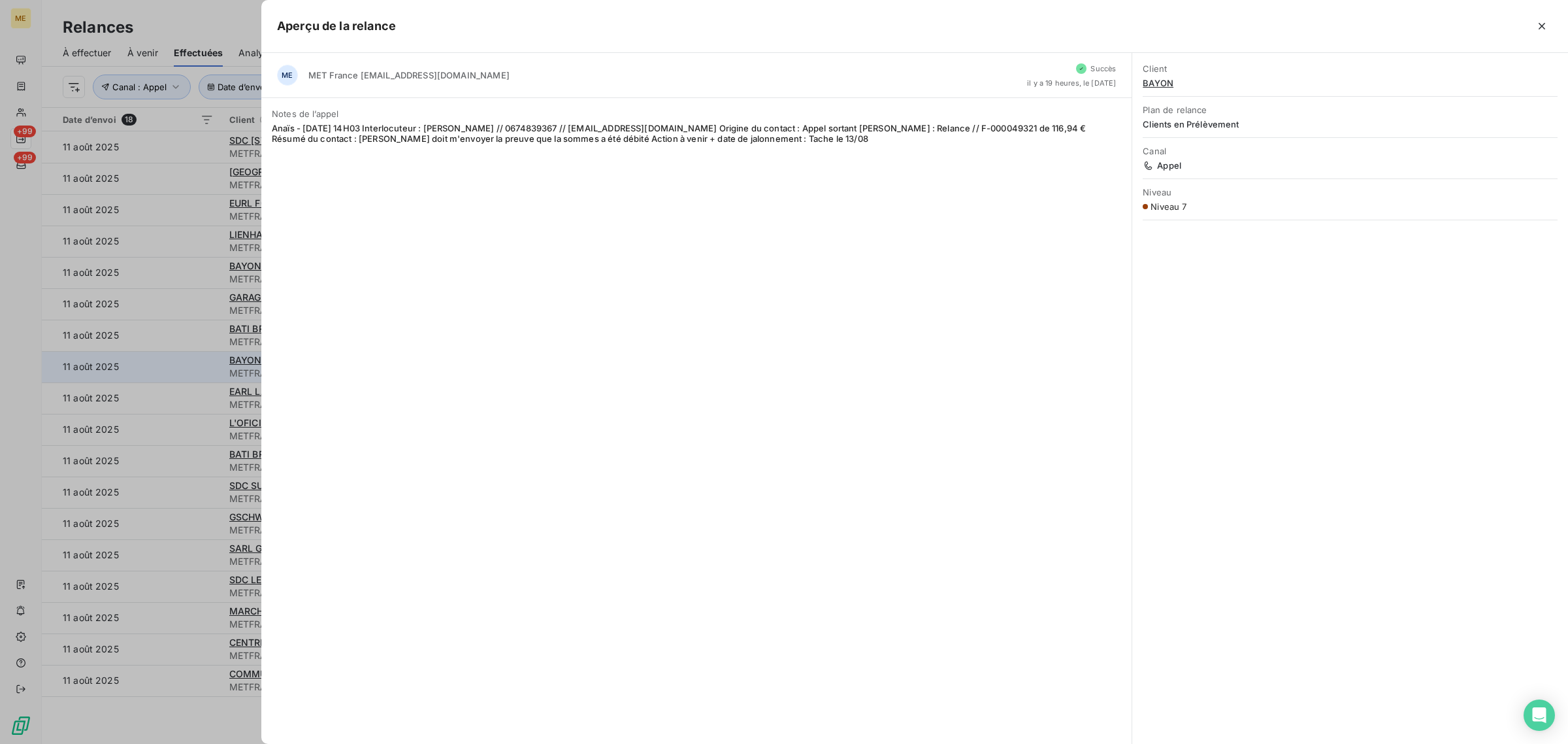
click at [188, 371] on div at bounding box center [784, 372] width 1568 height 744
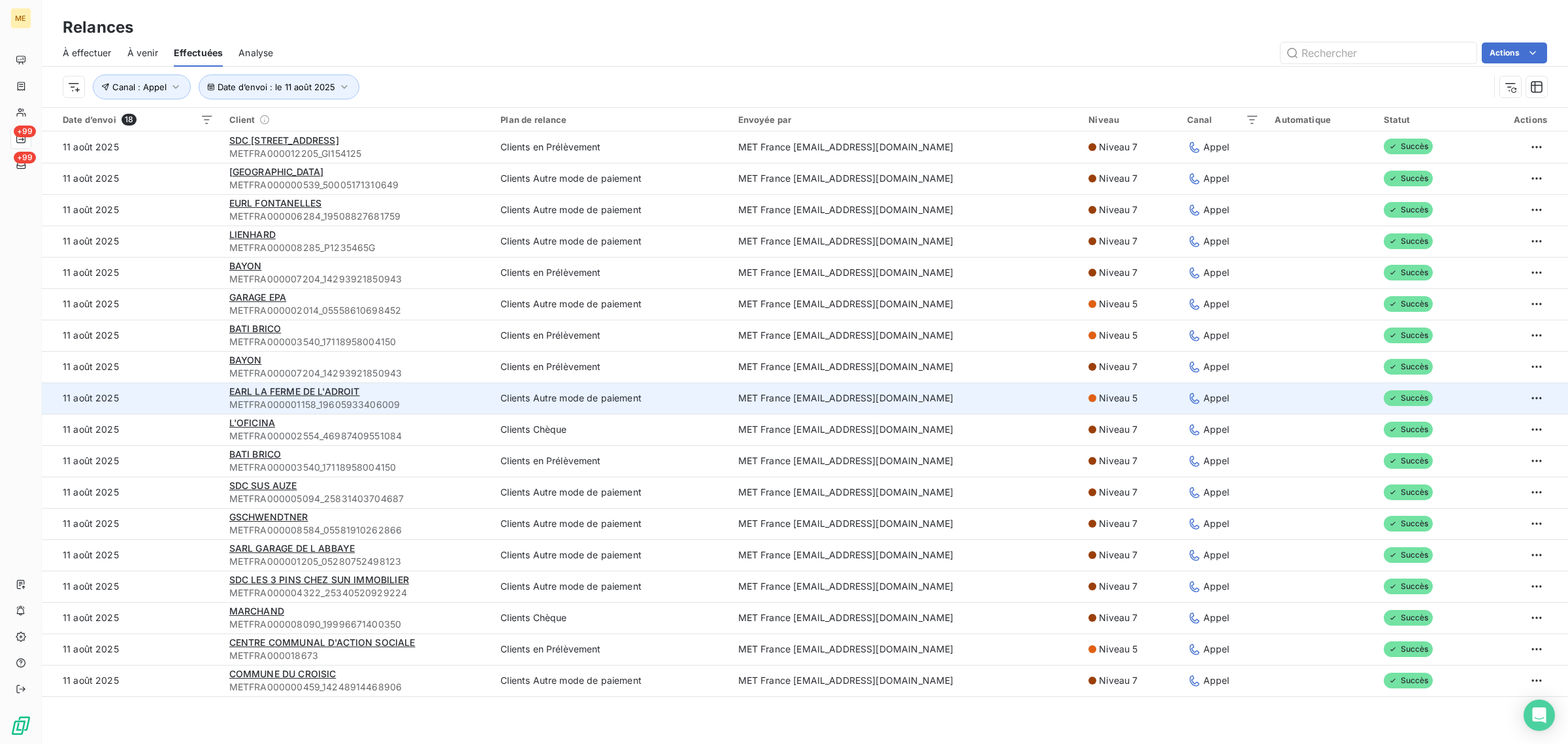
click at [183, 391] on td "11 août 2025" at bounding box center [132, 398] width 179 height 32
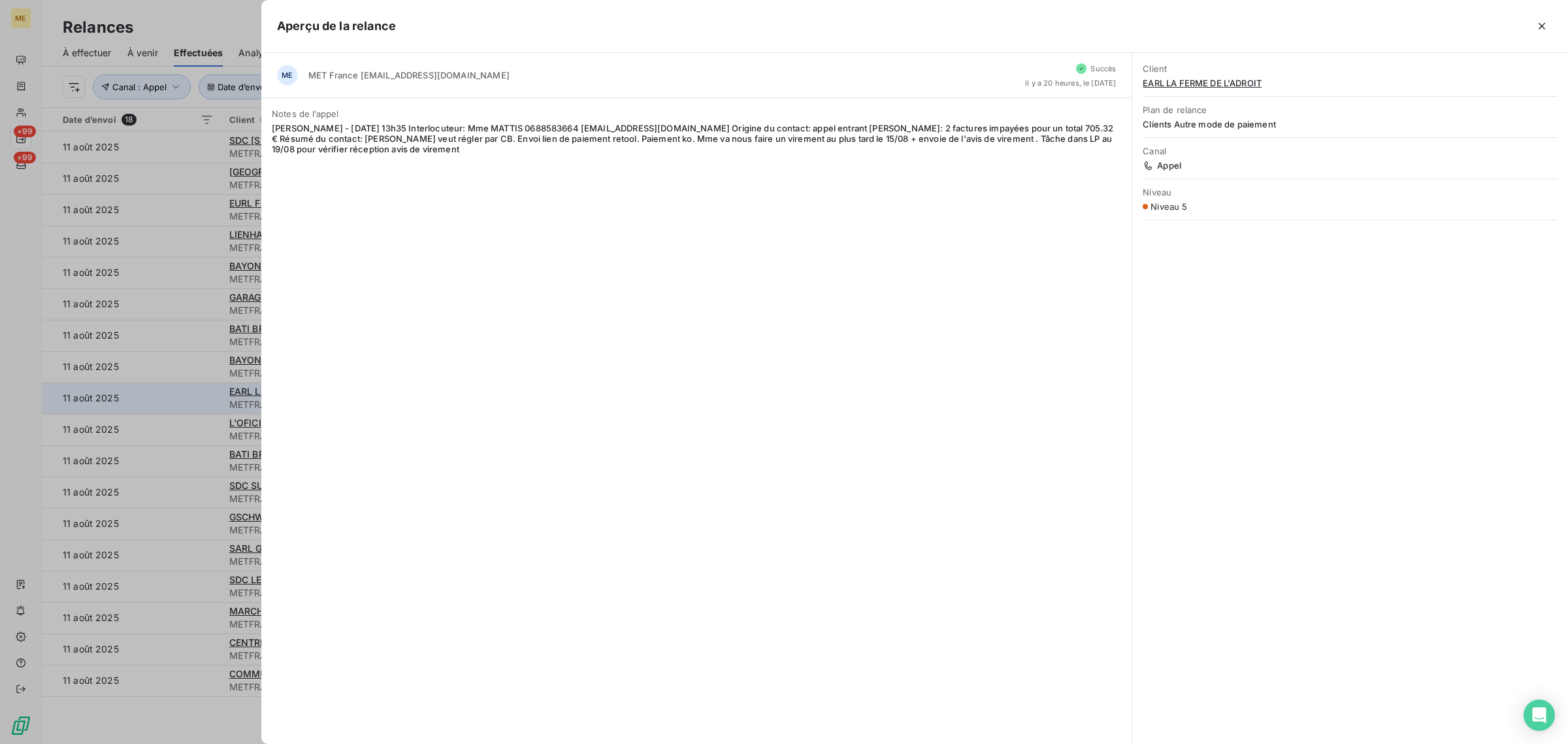
click at [183, 391] on div at bounding box center [784, 372] width 1568 height 744
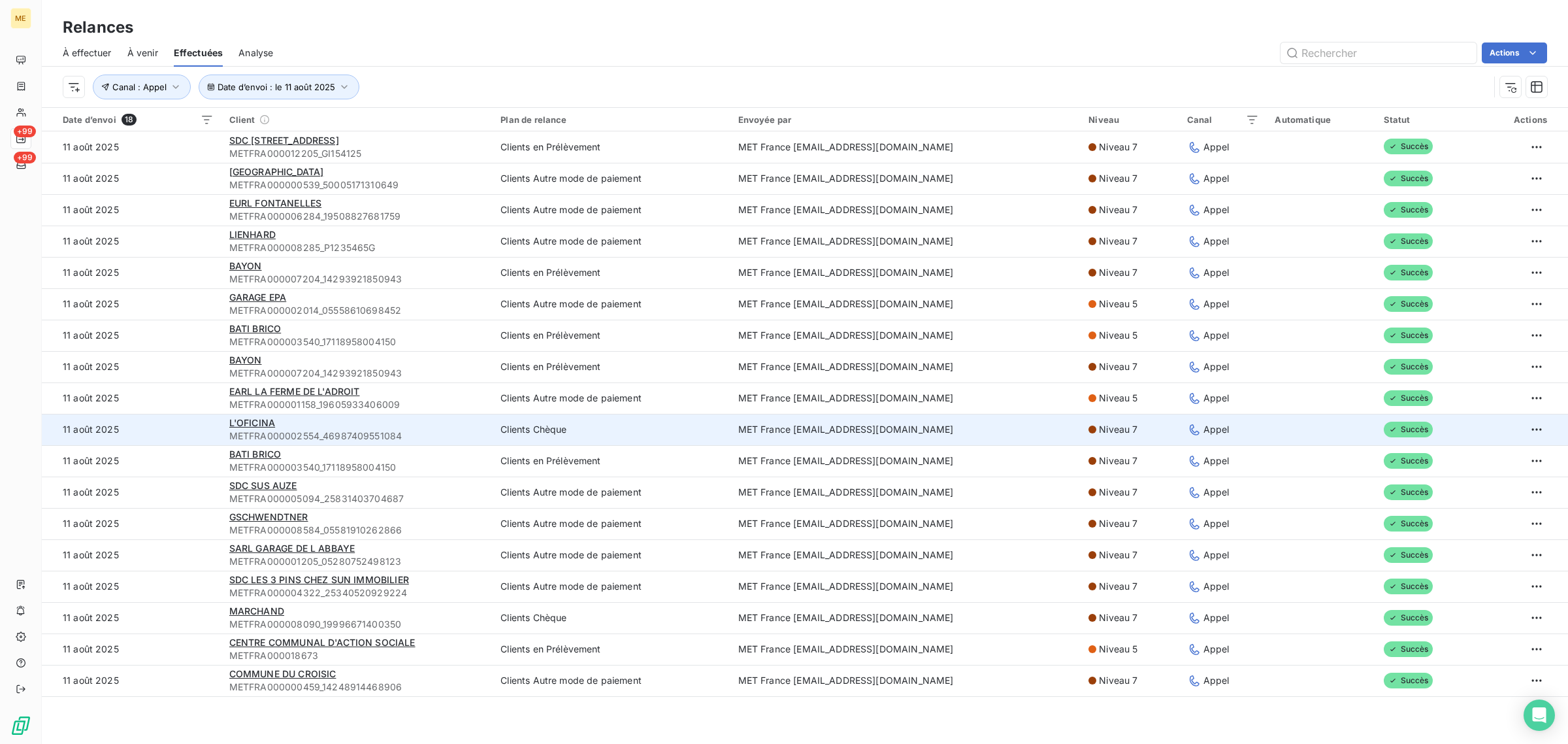
click at [182, 427] on td "11 août 2025" at bounding box center [132, 429] width 179 height 32
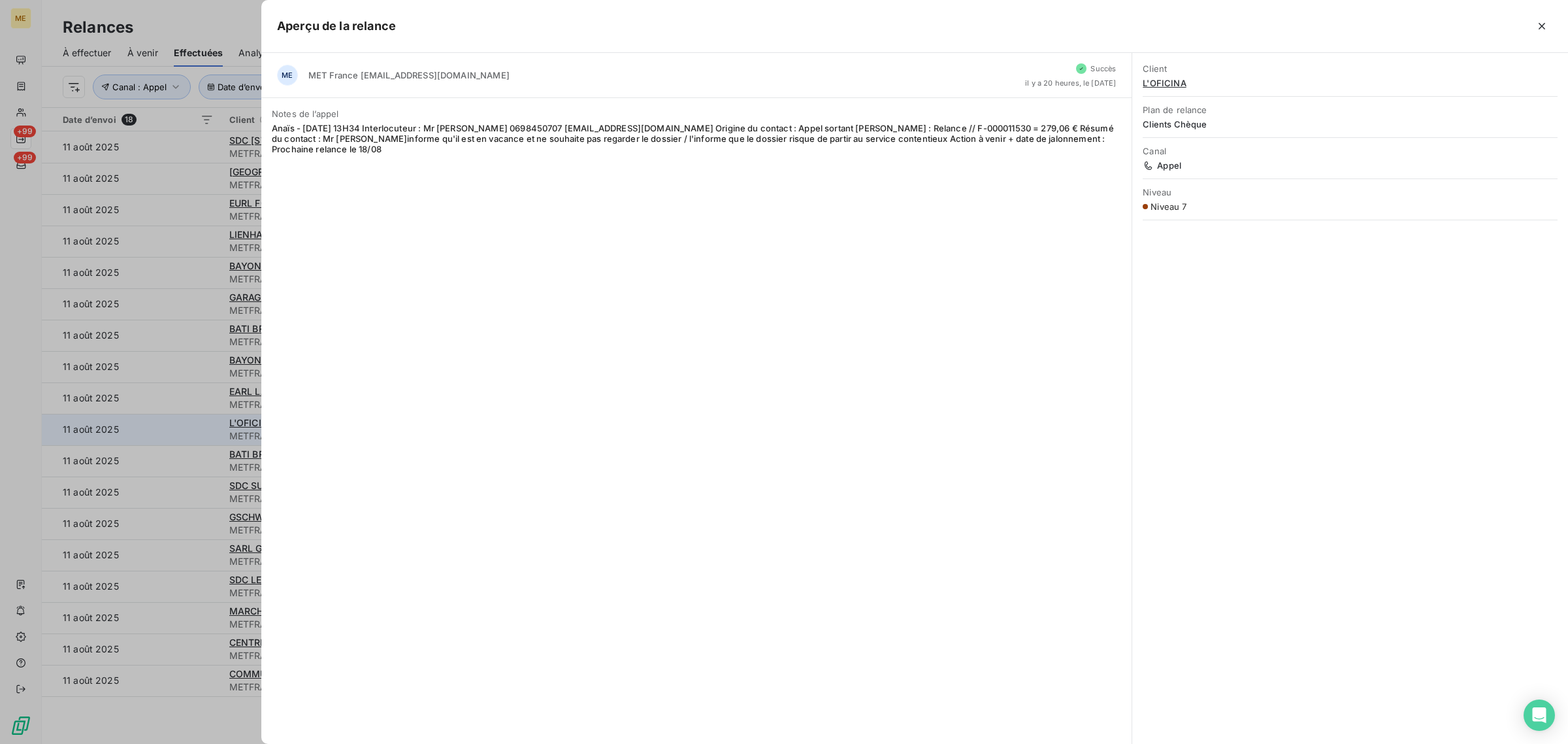
click at [182, 427] on div at bounding box center [784, 372] width 1568 height 744
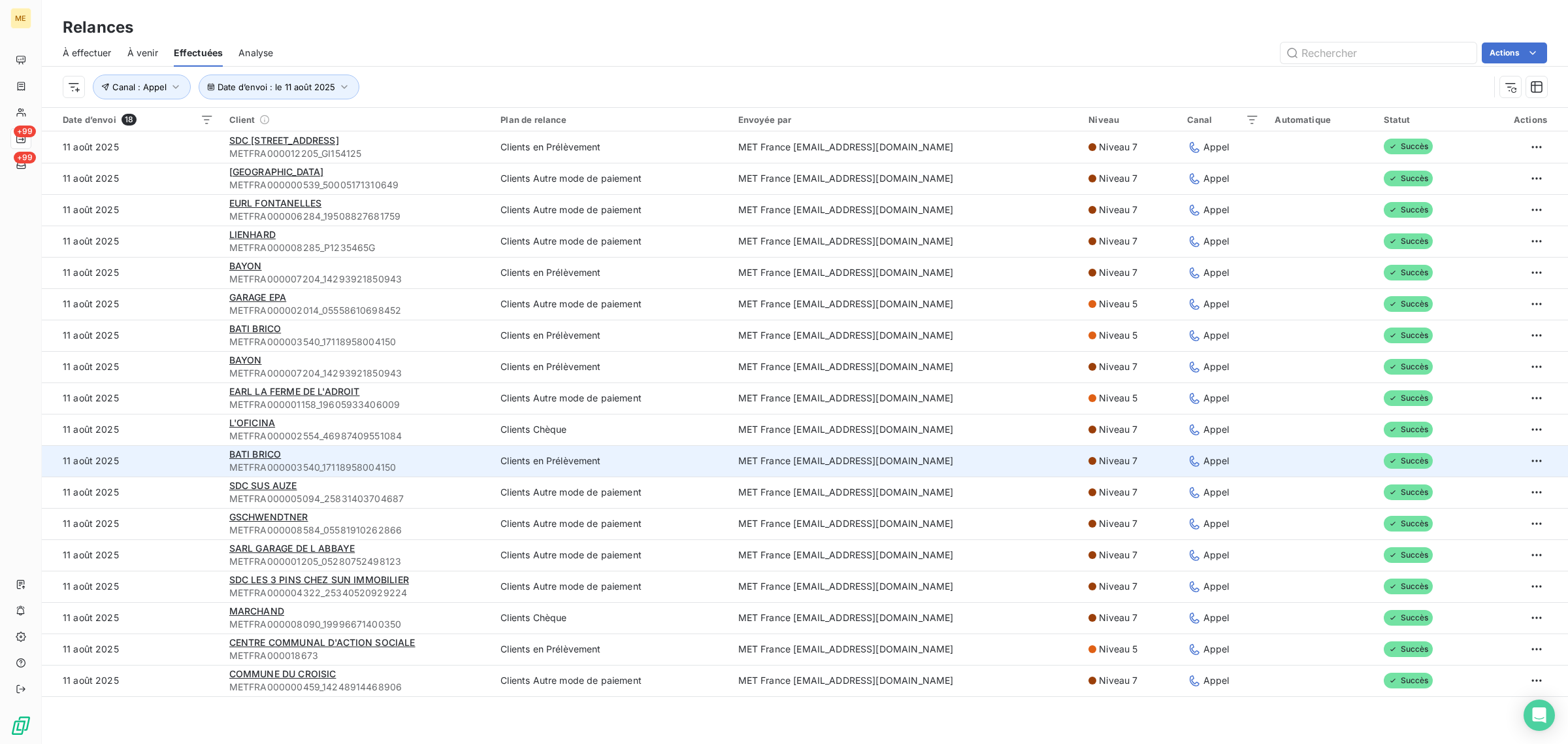
click at [180, 453] on td "11 août 2025" at bounding box center [132, 461] width 179 height 32
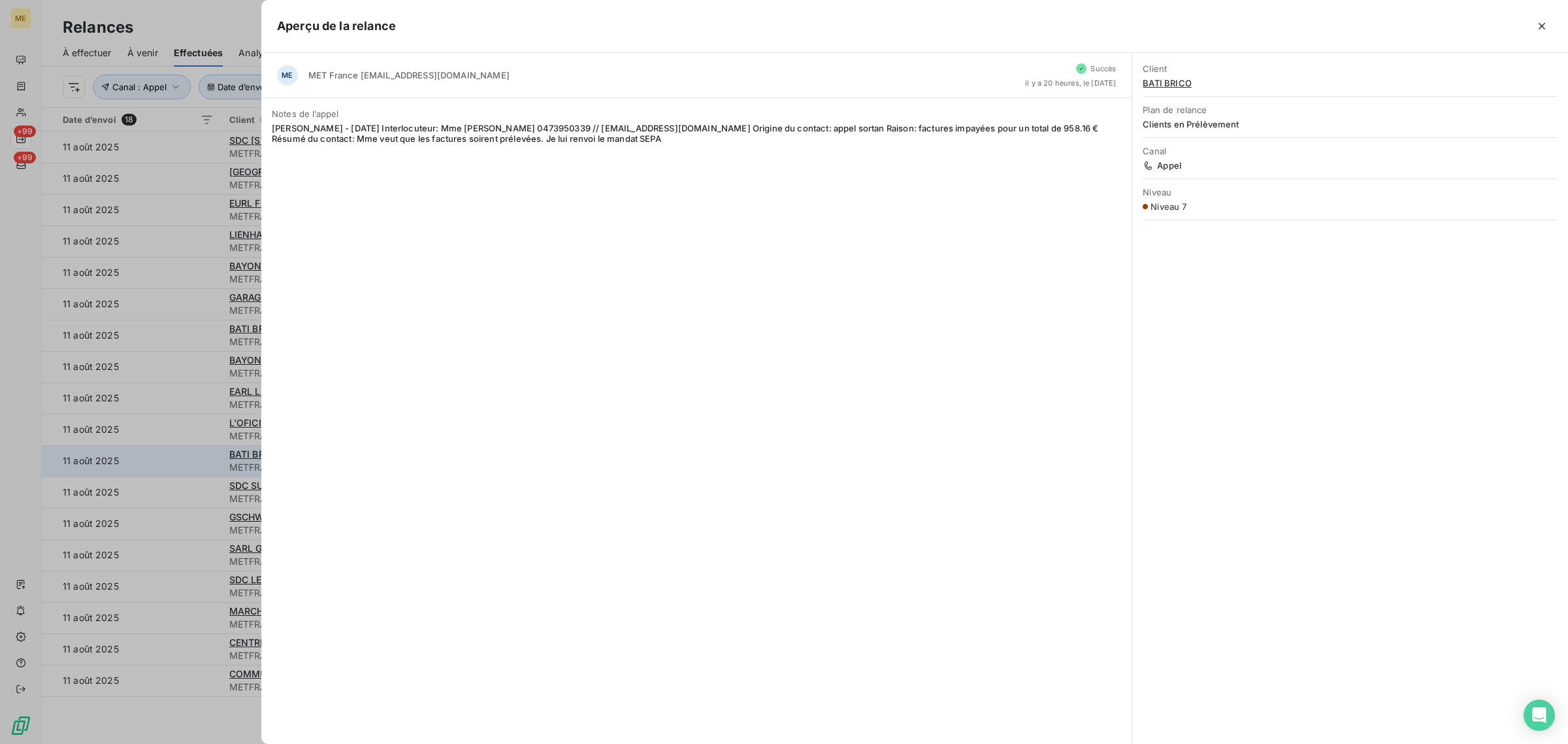
click at [180, 453] on div at bounding box center [784, 372] width 1568 height 744
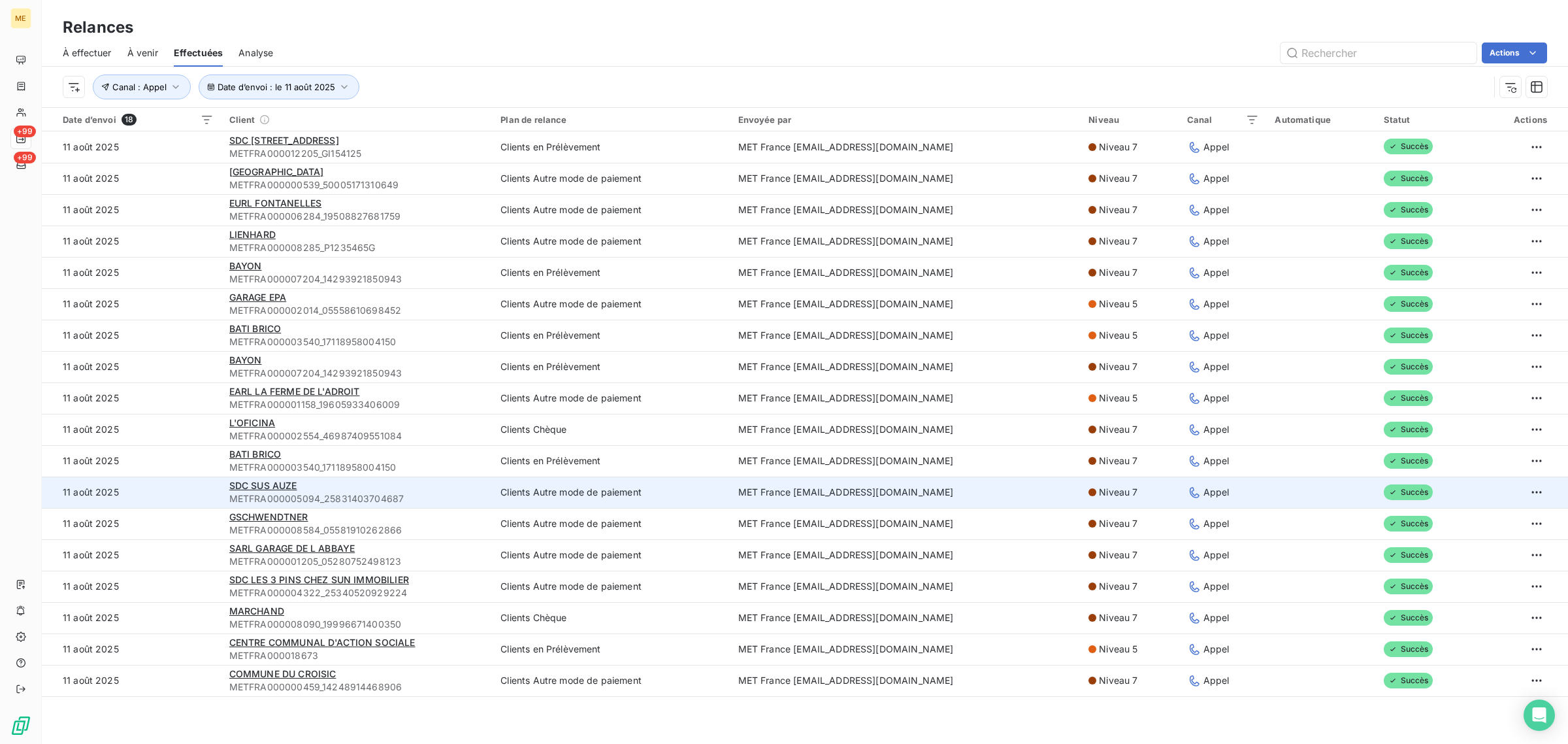
click at [178, 481] on td "11 août 2025" at bounding box center [132, 492] width 179 height 32
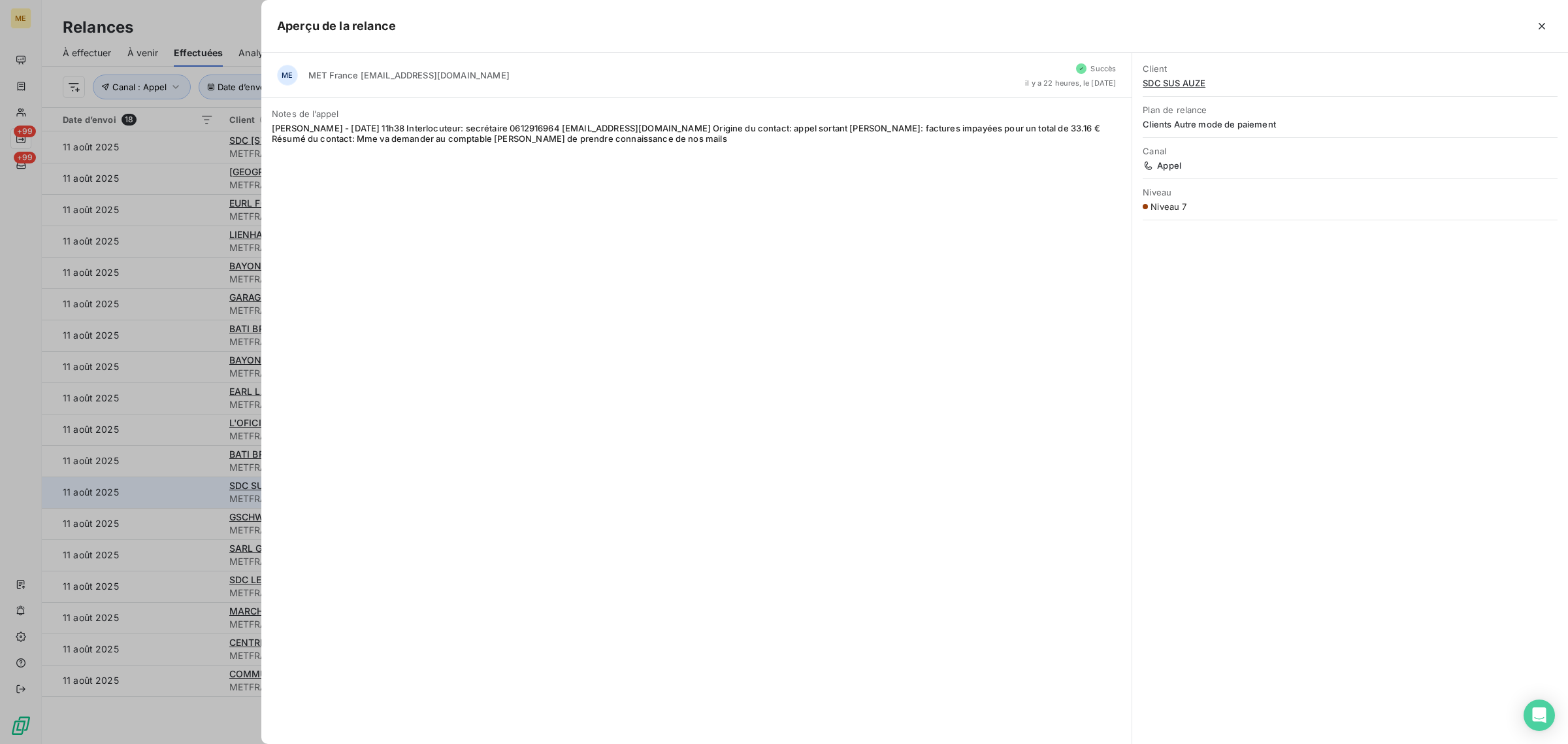
click at [178, 481] on div at bounding box center [784, 372] width 1568 height 744
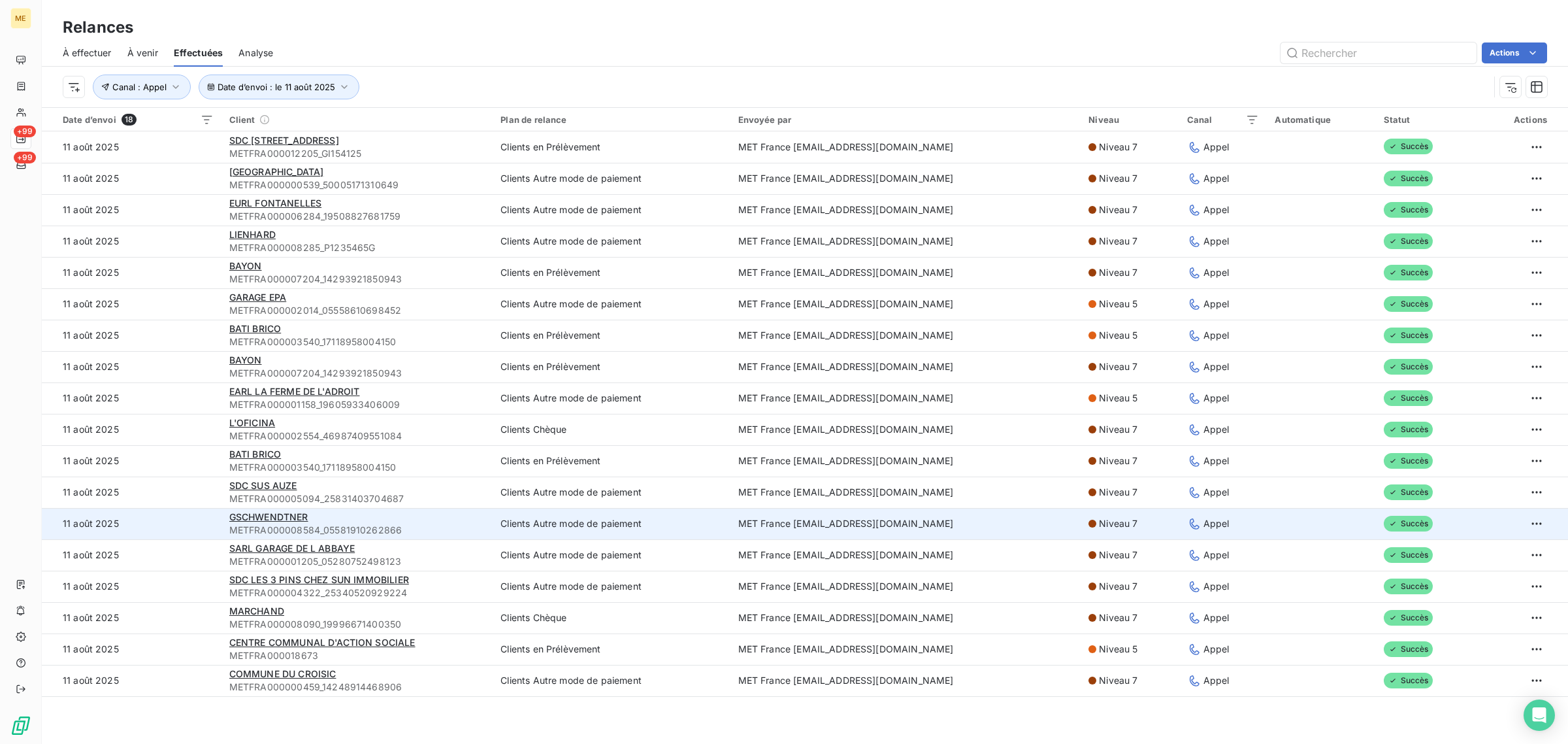
click at [180, 512] on td "11 août 2025" at bounding box center [132, 523] width 179 height 32
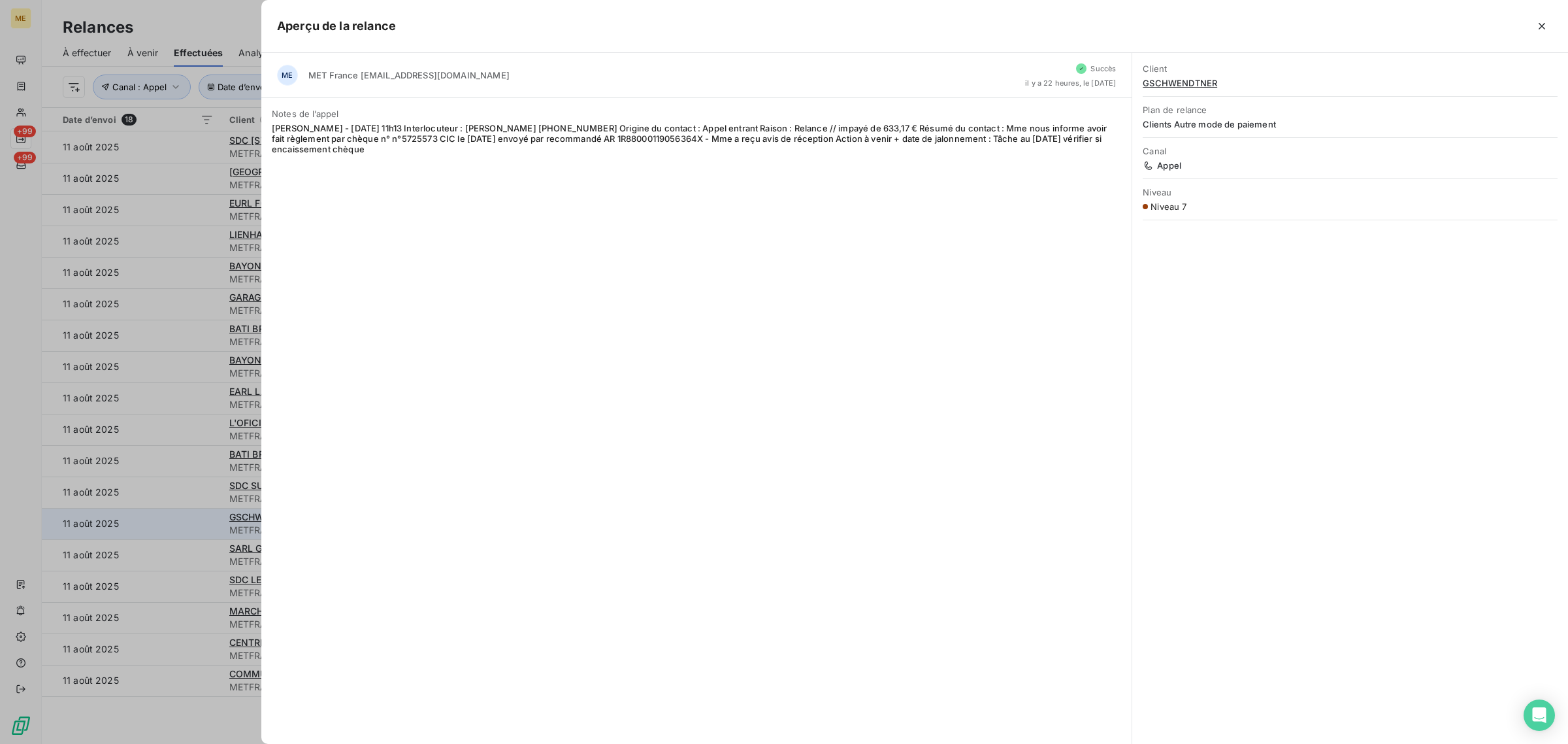
click at [180, 512] on div at bounding box center [784, 372] width 1568 height 744
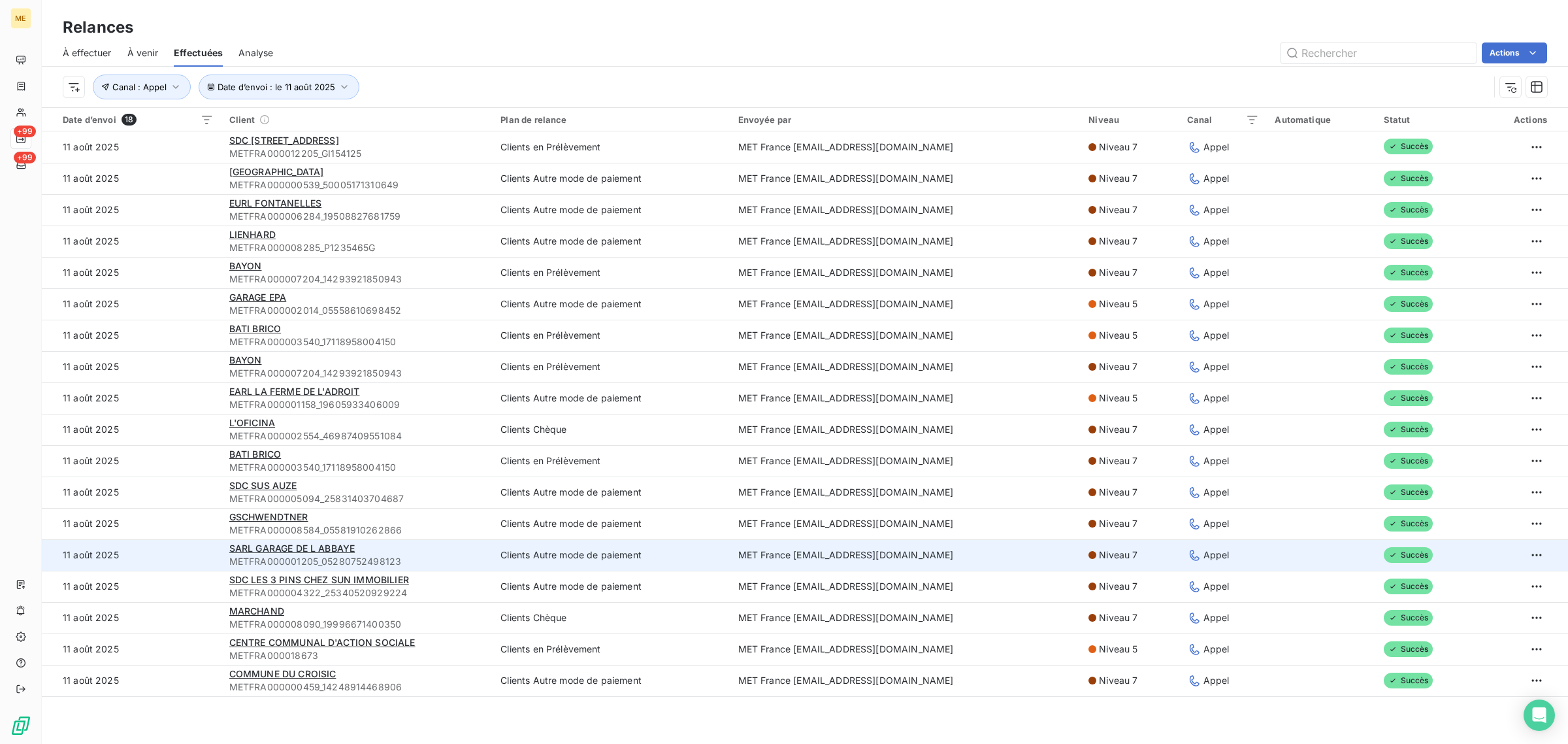
click at [182, 553] on td "11 août 2025" at bounding box center [132, 555] width 179 height 32
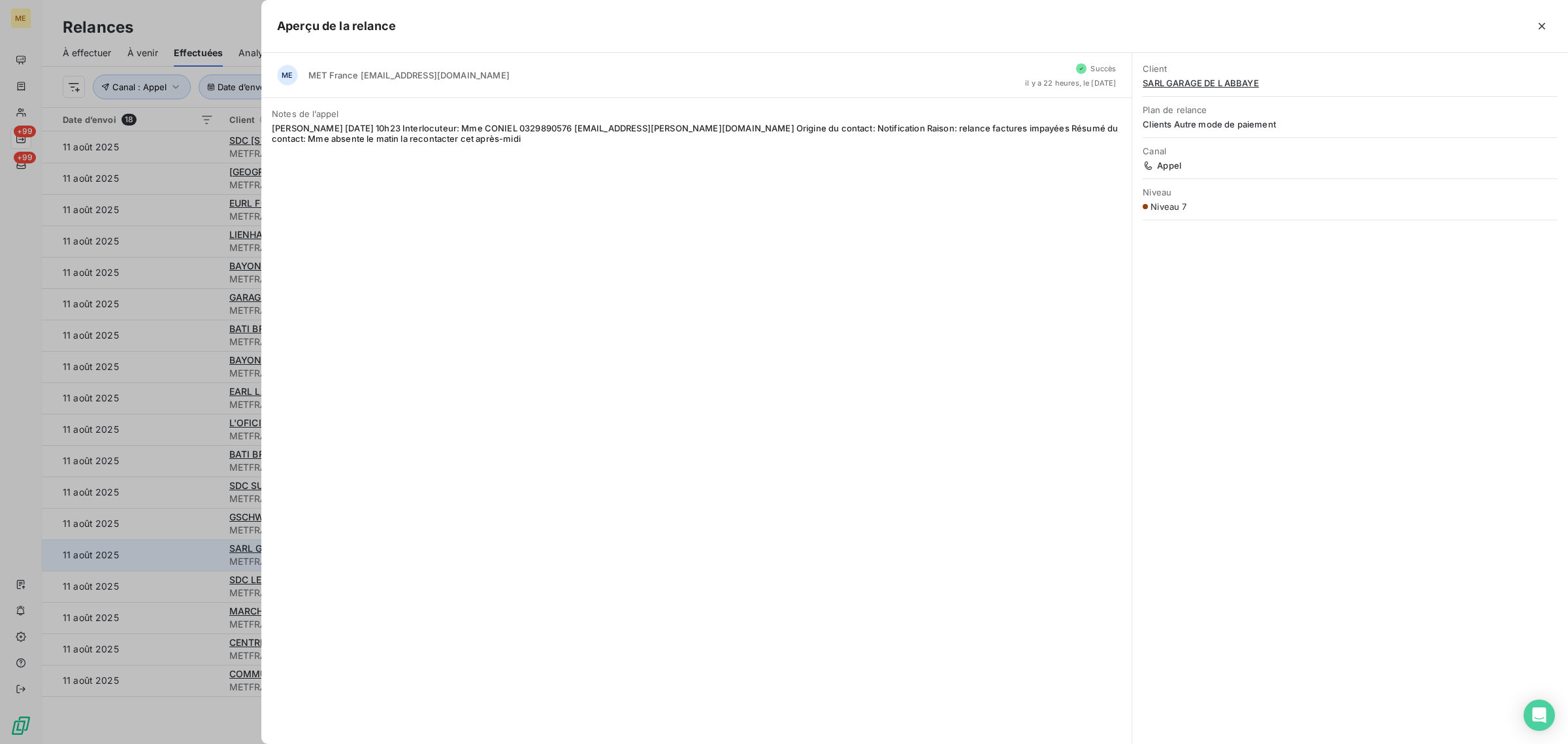
click at [182, 553] on div at bounding box center [784, 372] width 1568 height 744
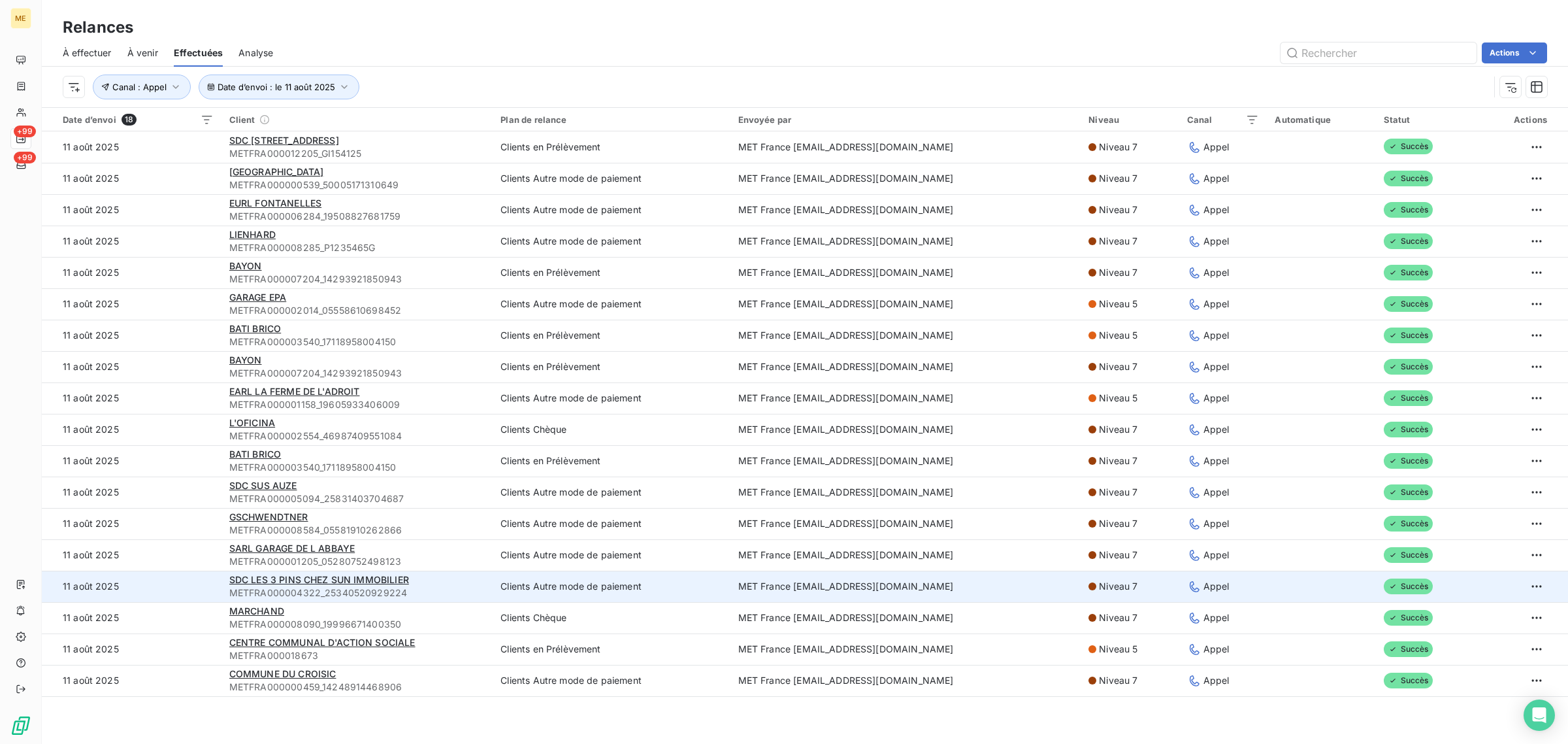
click at [177, 570] on td "11 août 2025" at bounding box center [132, 586] width 179 height 32
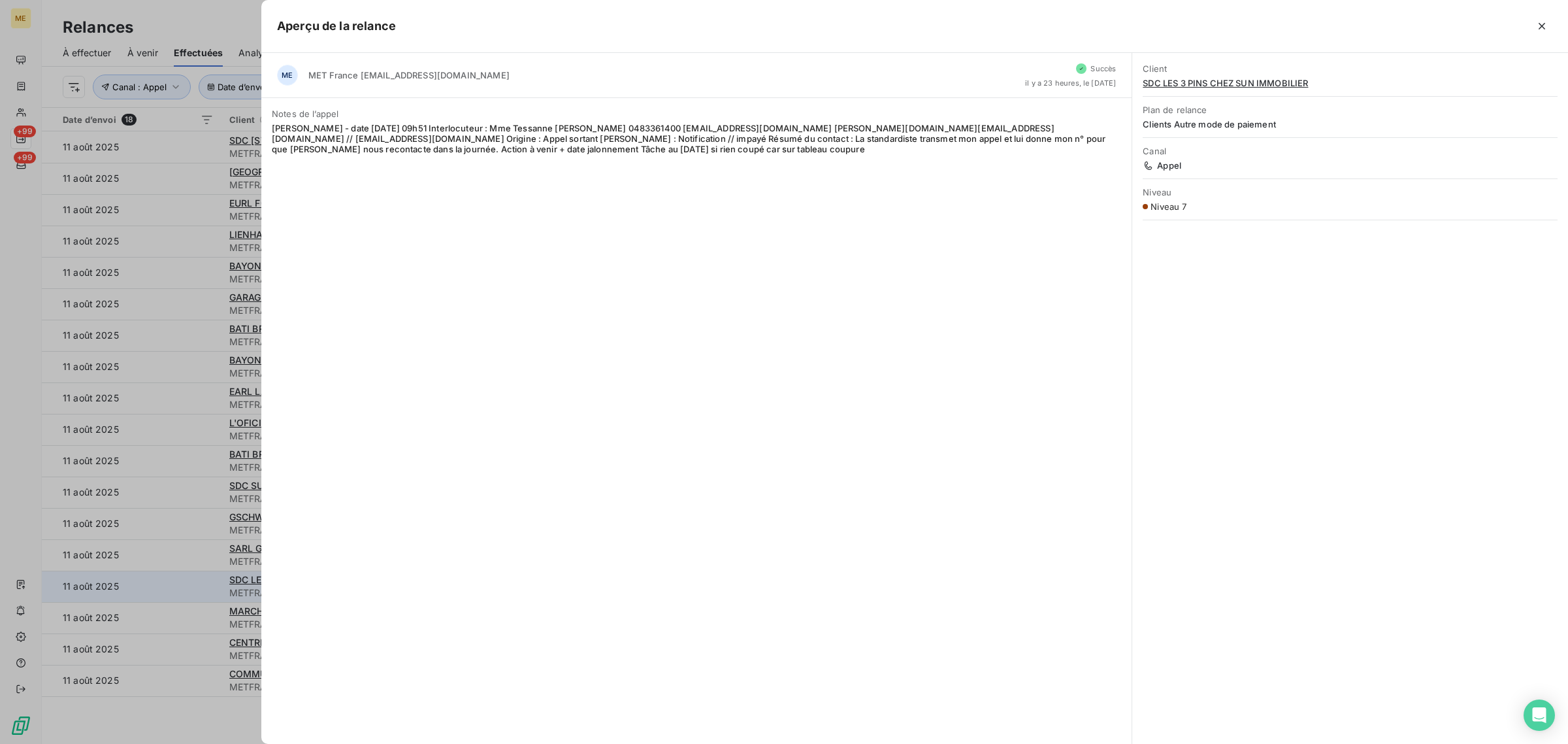
click at [177, 570] on div at bounding box center [784, 372] width 1568 height 744
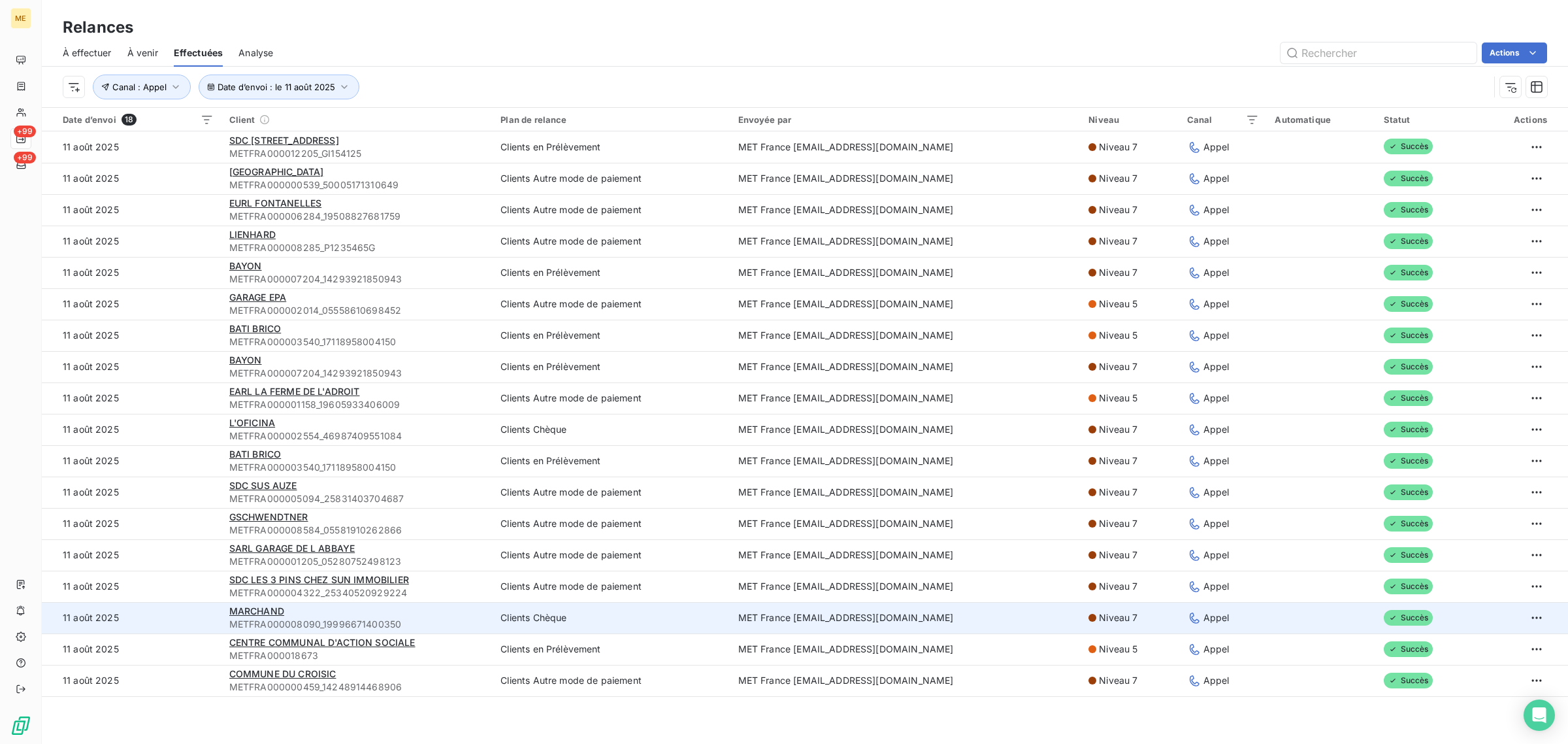
click at [178, 606] on td "11 août 2025" at bounding box center [132, 617] width 179 height 32
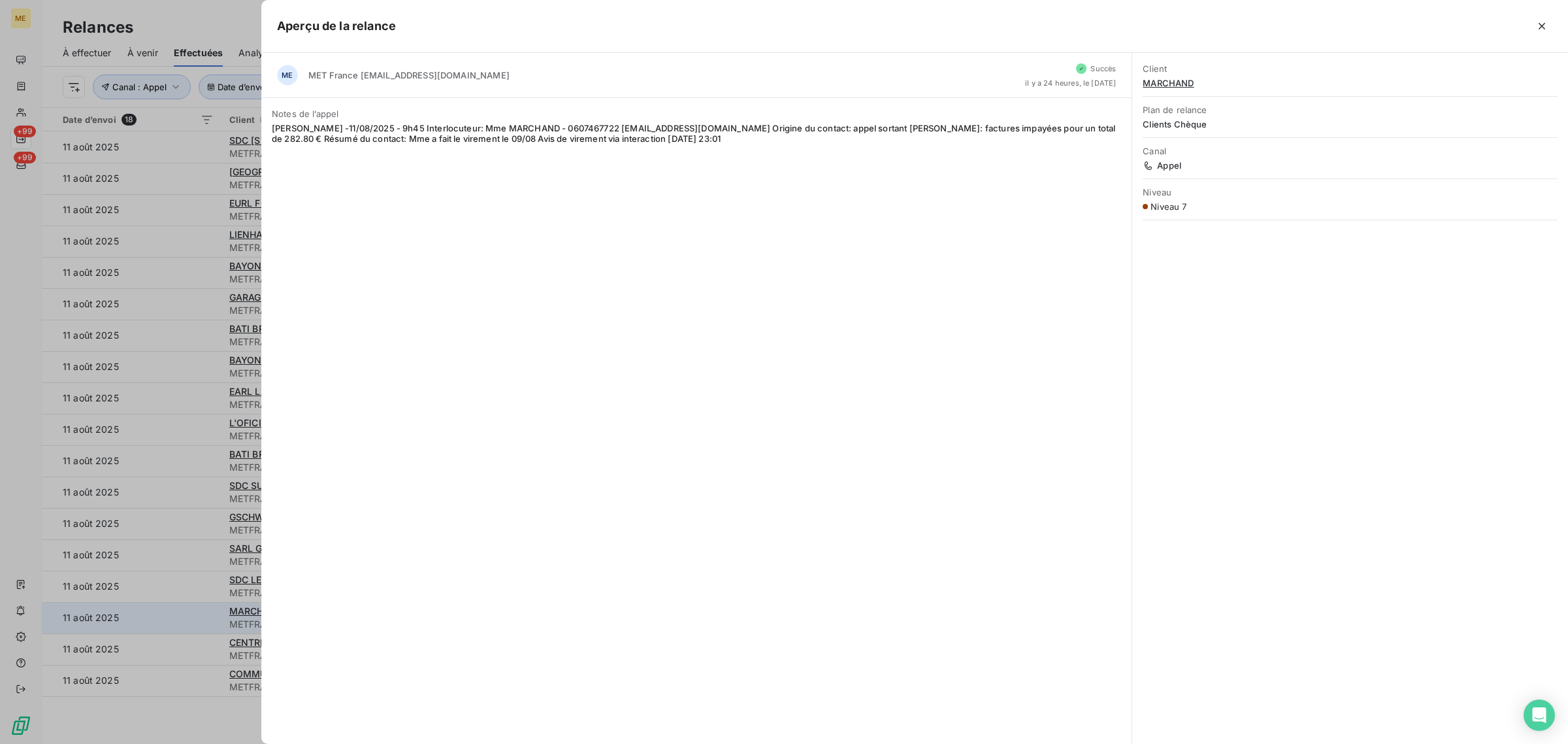
click at [178, 606] on div at bounding box center [784, 372] width 1568 height 744
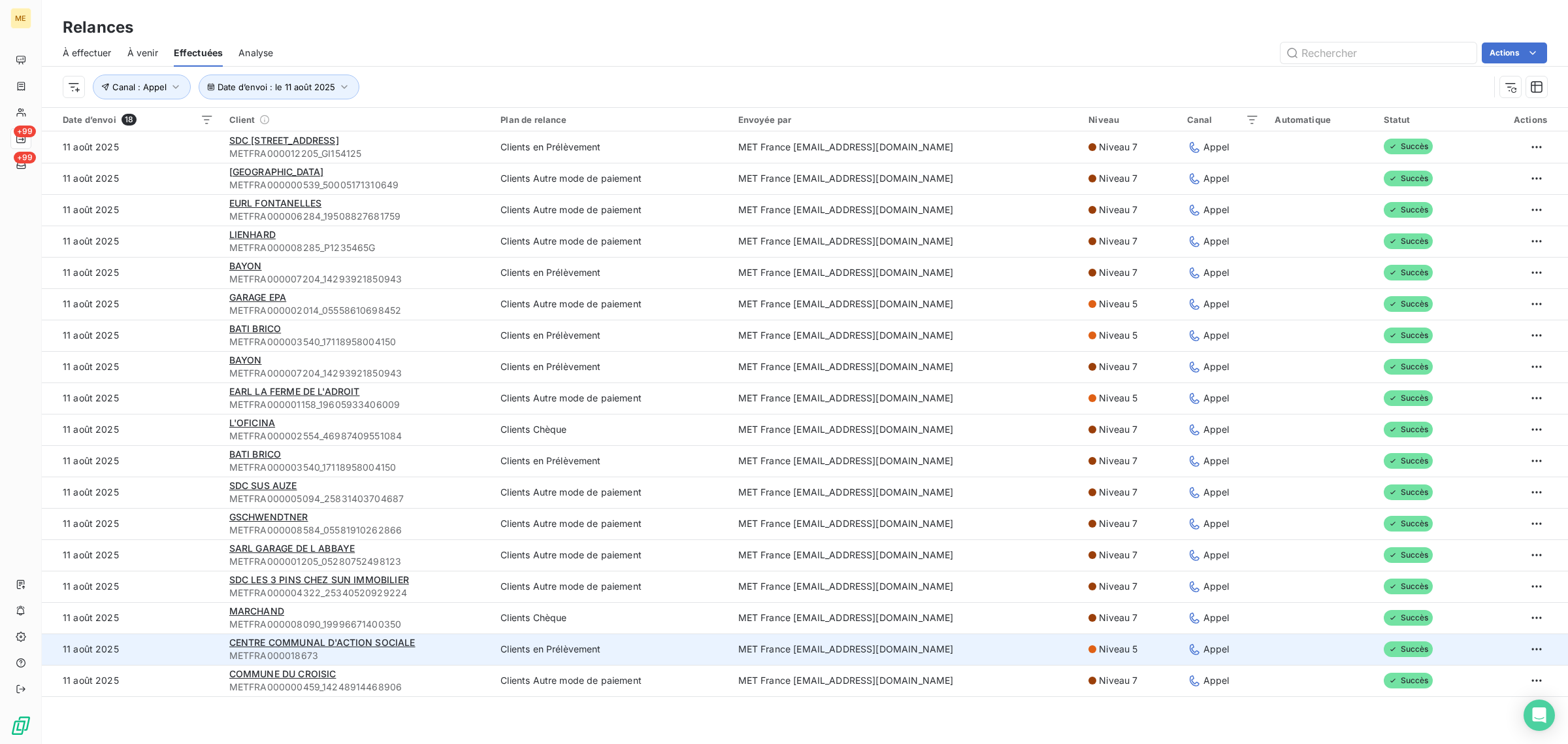
click at [180, 635] on td "11 août 2025" at bounding box center [132, 649] width 179 height 32
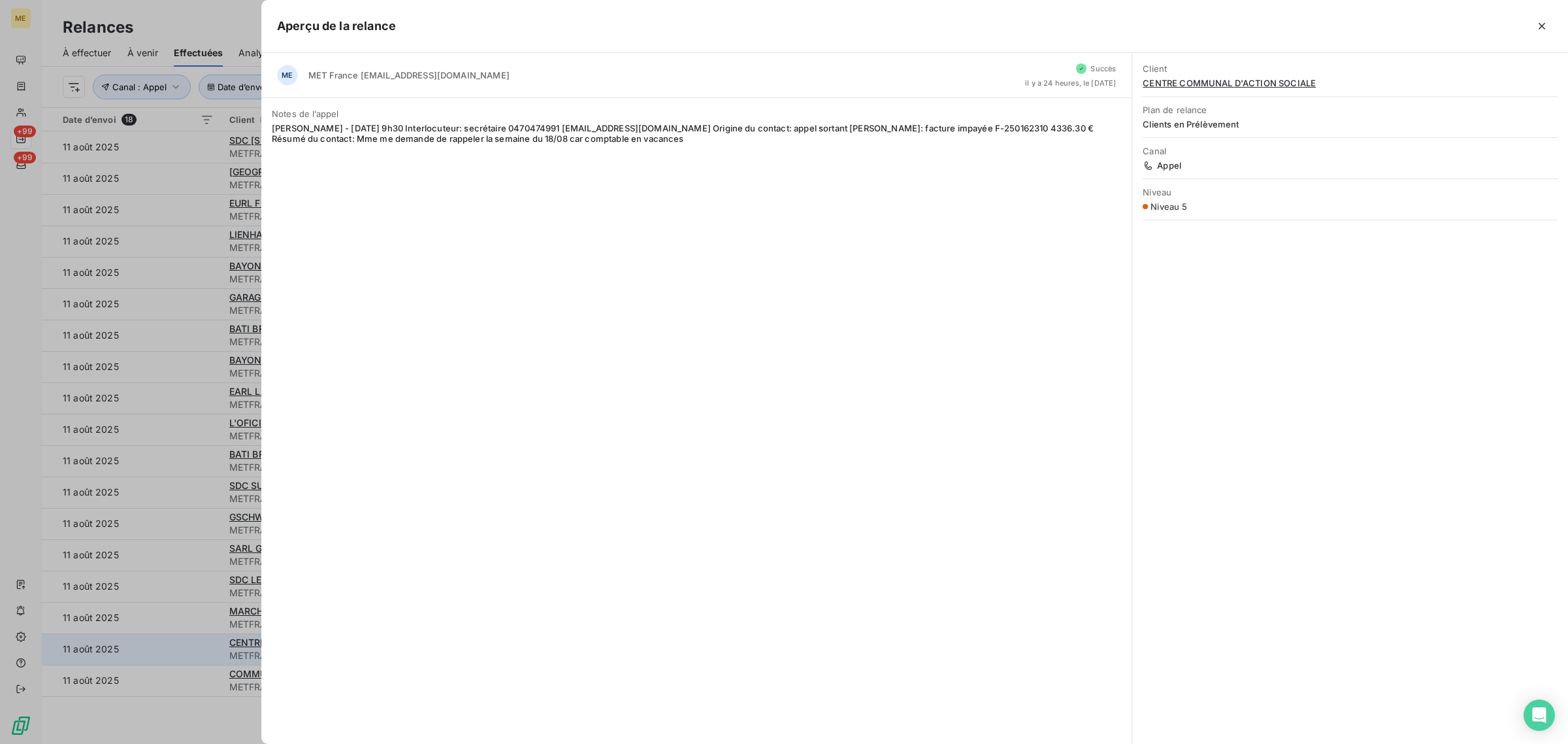
click at [180, 635] on div at bounding box center [784, 372] width 1568 height 744
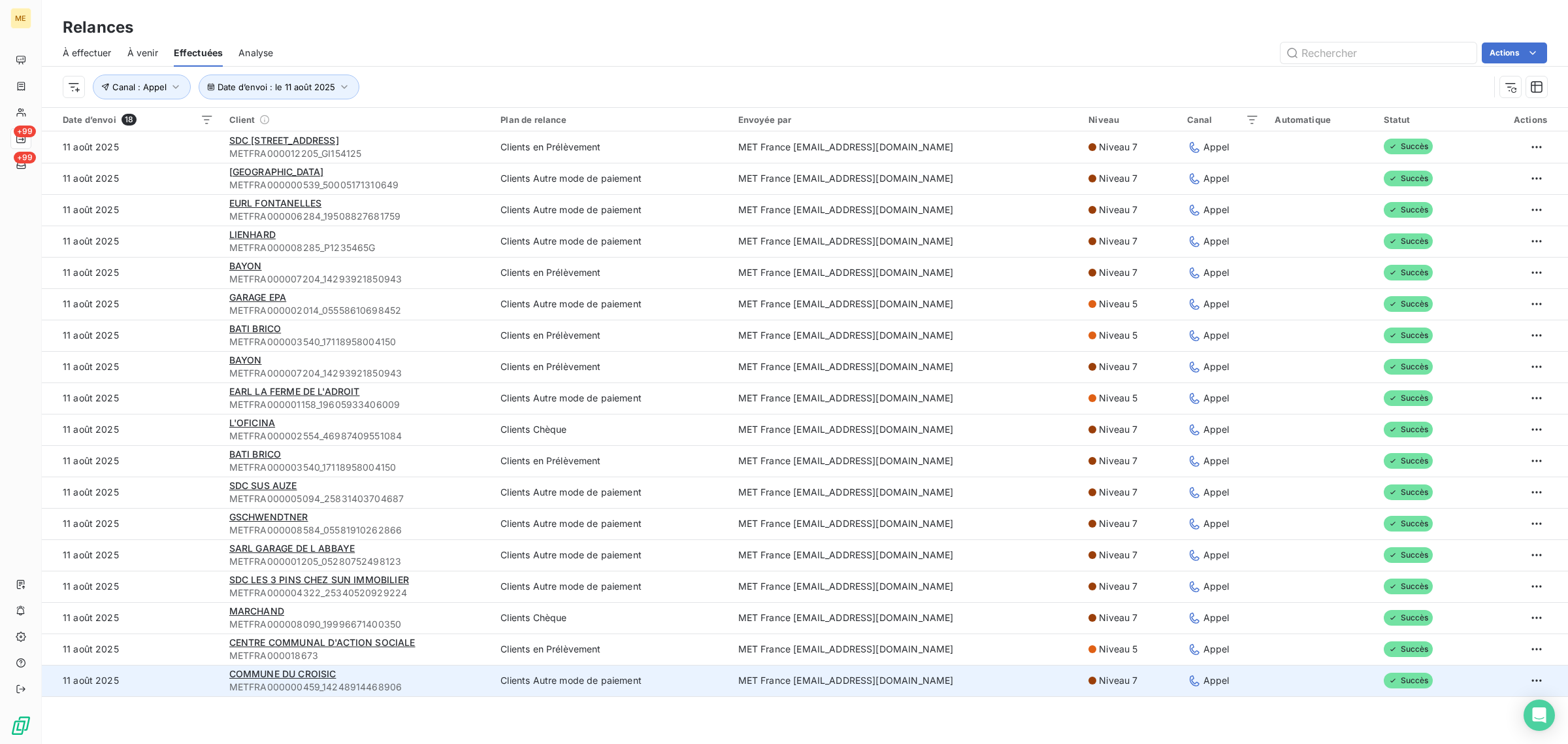
click at [184, 671] on td "11 août 2025" at bounding box center [132, 680] width 179 height 32
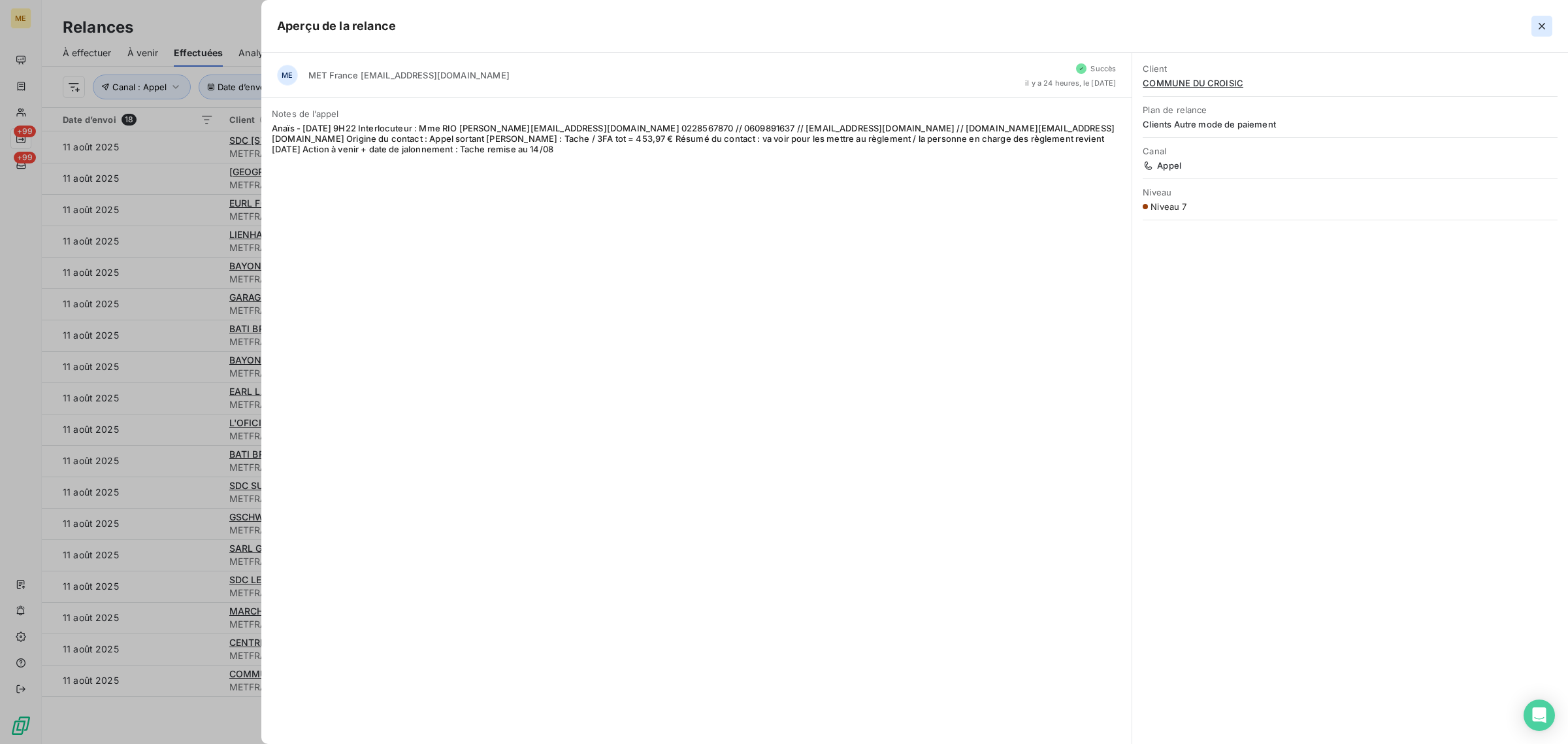
click at [1542, 24] on icon "button" at bounding box center [1542, 26] width 13 height 13
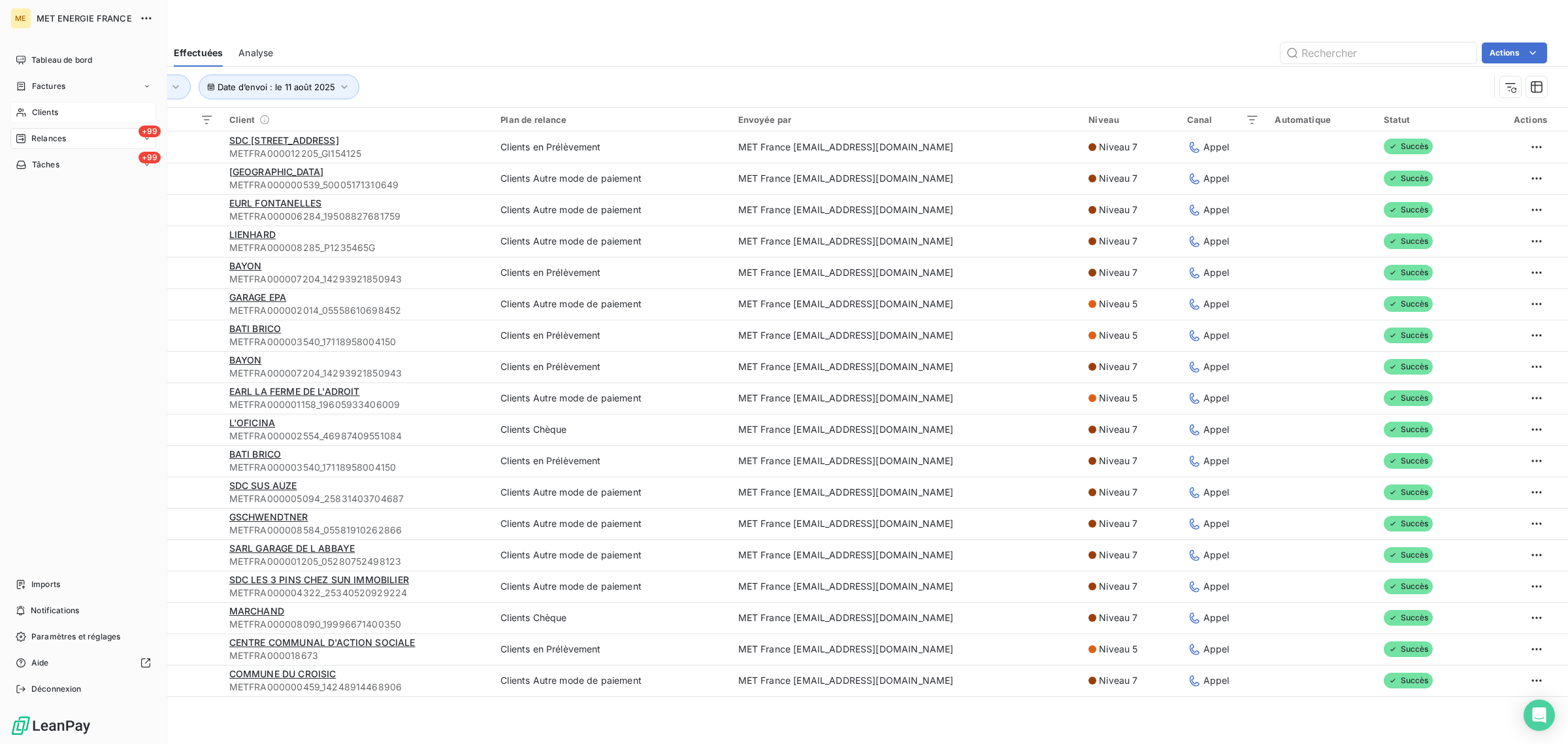
click at [32, 102] on div "Clients" at bounding box center [83, 113] width 146 height 21
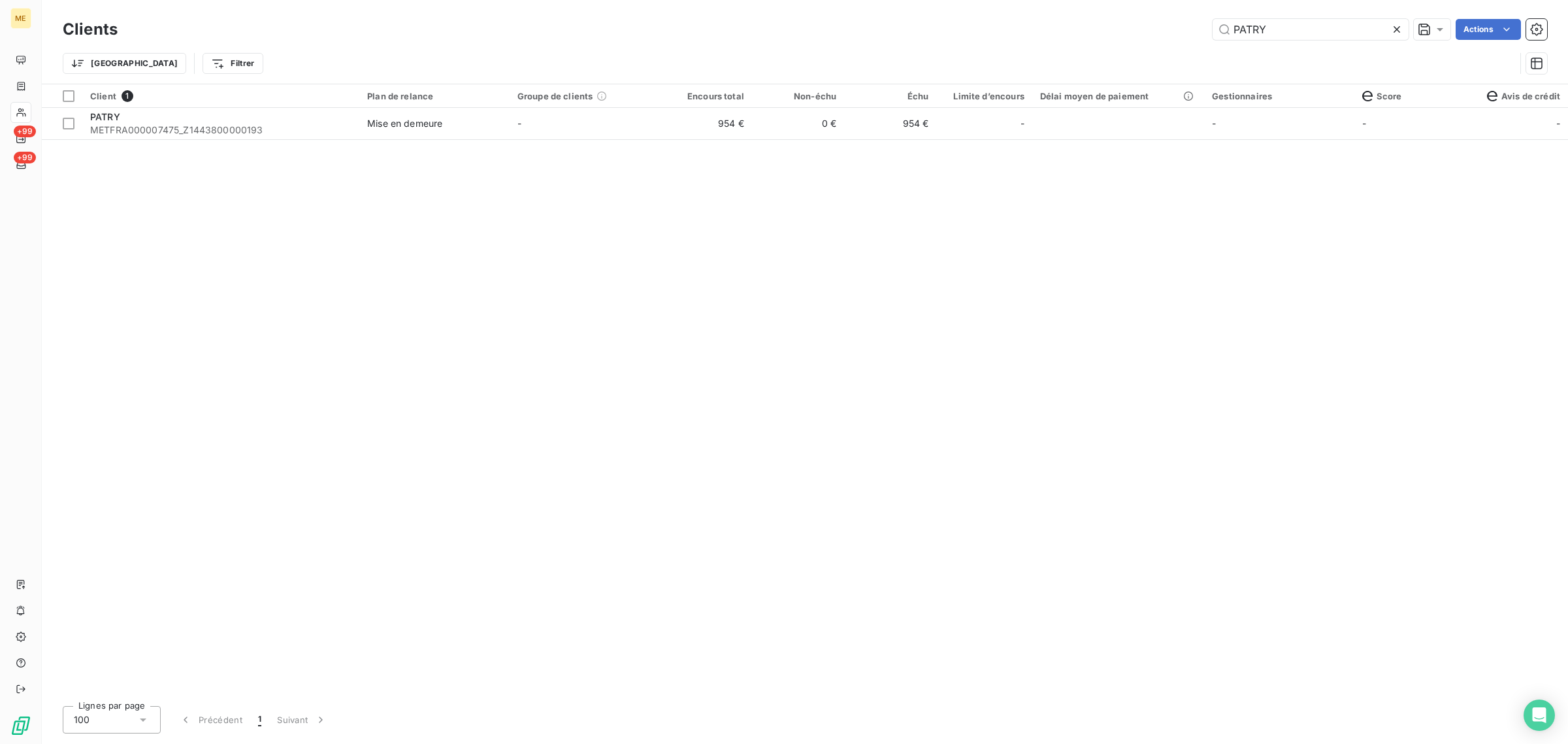
drag, startPoint x: 1307, startPoint y: 31, endPoint x: 993, endPoint y: 30, distance: 314.0
click at [1003, 30] on div "PATRY Actions" at bounding box center [840, 29] width 1414 height 21
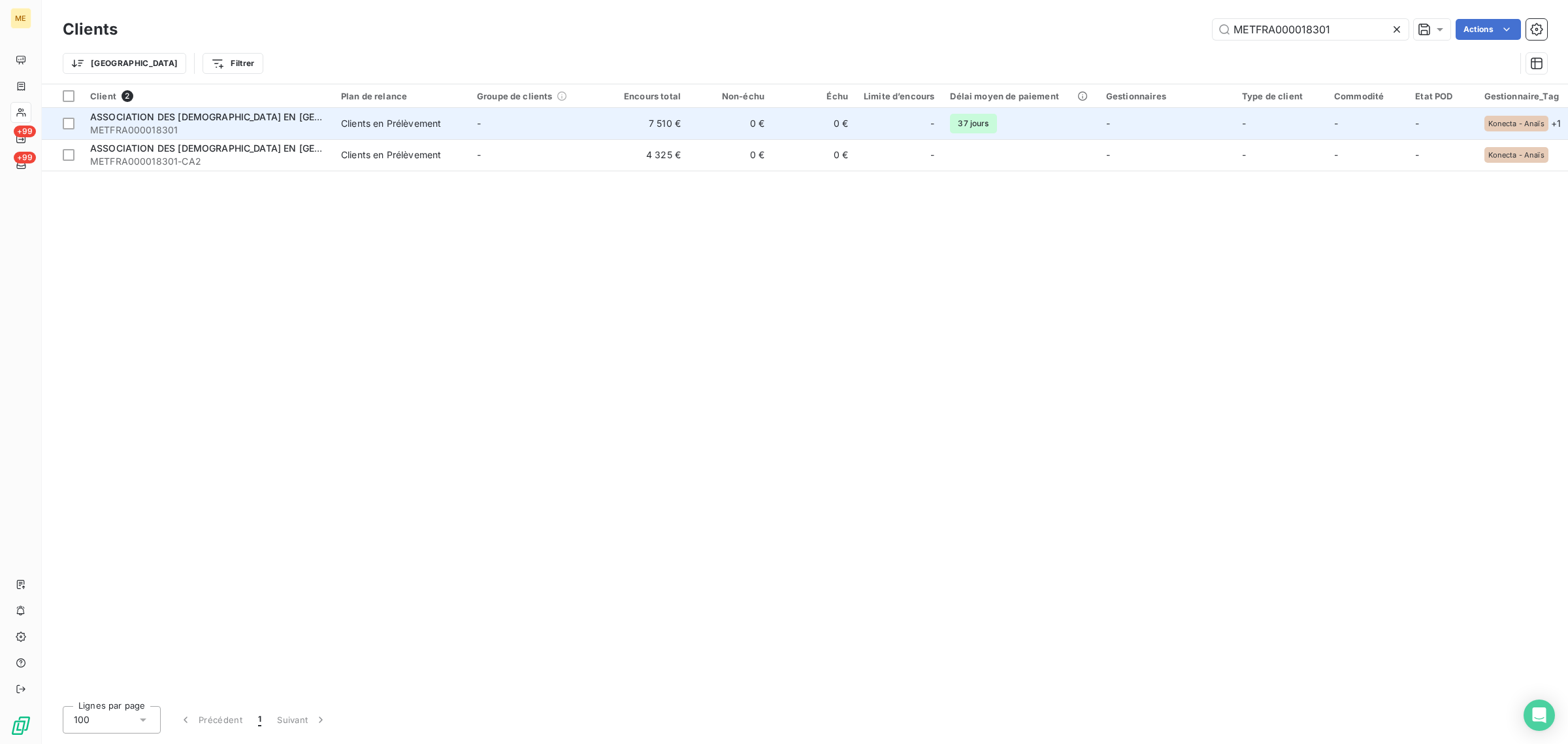
type input "METFRA000018301"
click at [459, 119] on span "Clients en Prélèvement" at bounding box center [401, 124] width 120 height 13
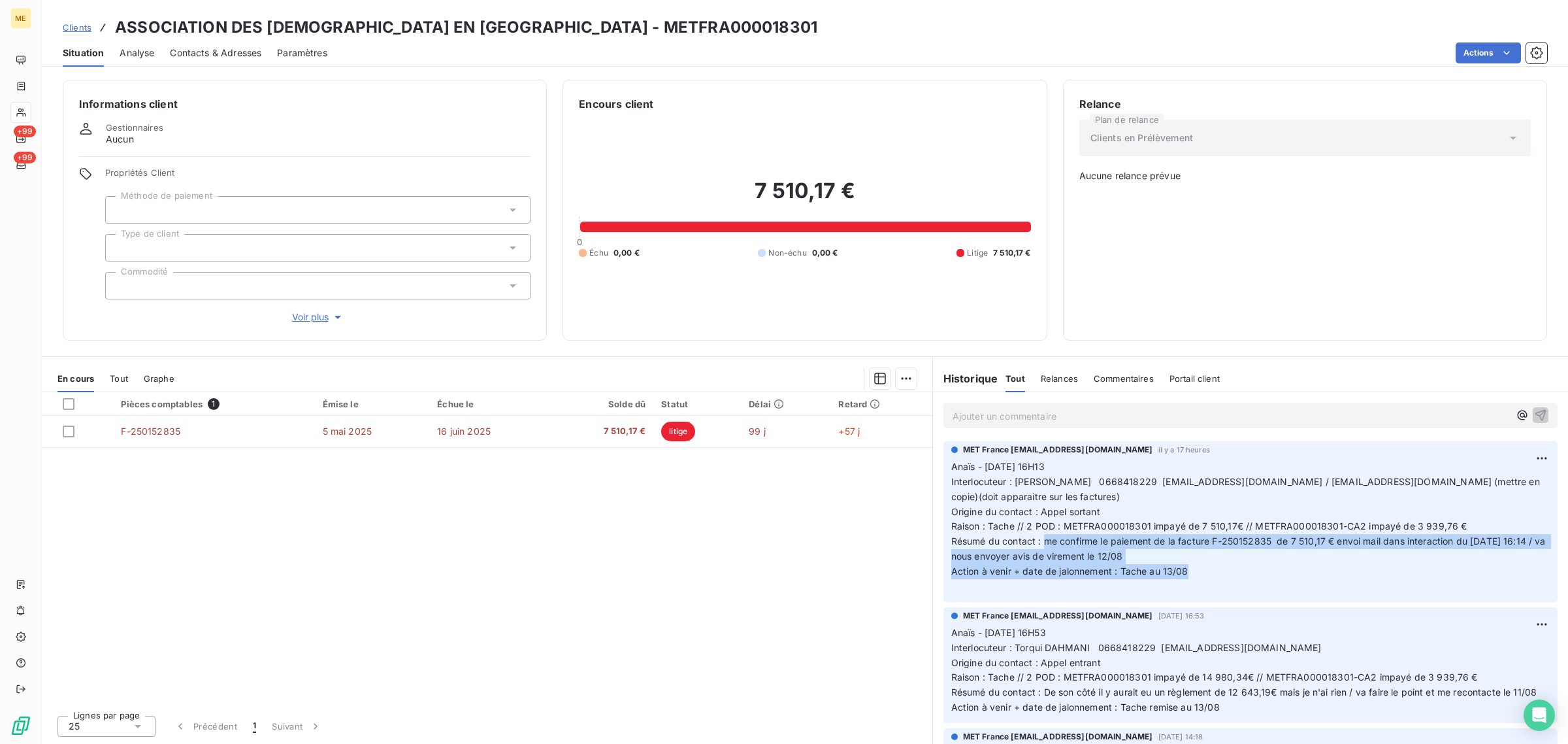
drag, startPoint x: 1046, startPoint y: 543, endPoint x: 1203, endPoint y: 570, distance: 159.3
click at [1203, 570] on p "Anaïs - [DATE] 16H13 Interlocuteur : Torqui DAHMANI 0668418229 [EMAIL_ADDRESS][…" at bounding box center [1250, 526] width 599 height 135
click at [1112, 550] on p "Anaïs - [DATE] 16H13 Interlocuteur : Torqui DAHMANI 0668418229 [EMAIL_ADDRESS][…" at bounding box center [1250, 526] width 599 height 135
drag, startPoint x: 1044, startPoint y: 546, endPoint x: 1174, endPoint y: 561, distance: 130.9
click at [1174, 561] on p "Anaïs - [DATE] 16H13 Interlocuteur : Torqui DAHMANI 0668418229 [EMAIL_ADDRESS][…" at bounding box center [1250, 526] width 599 height 135
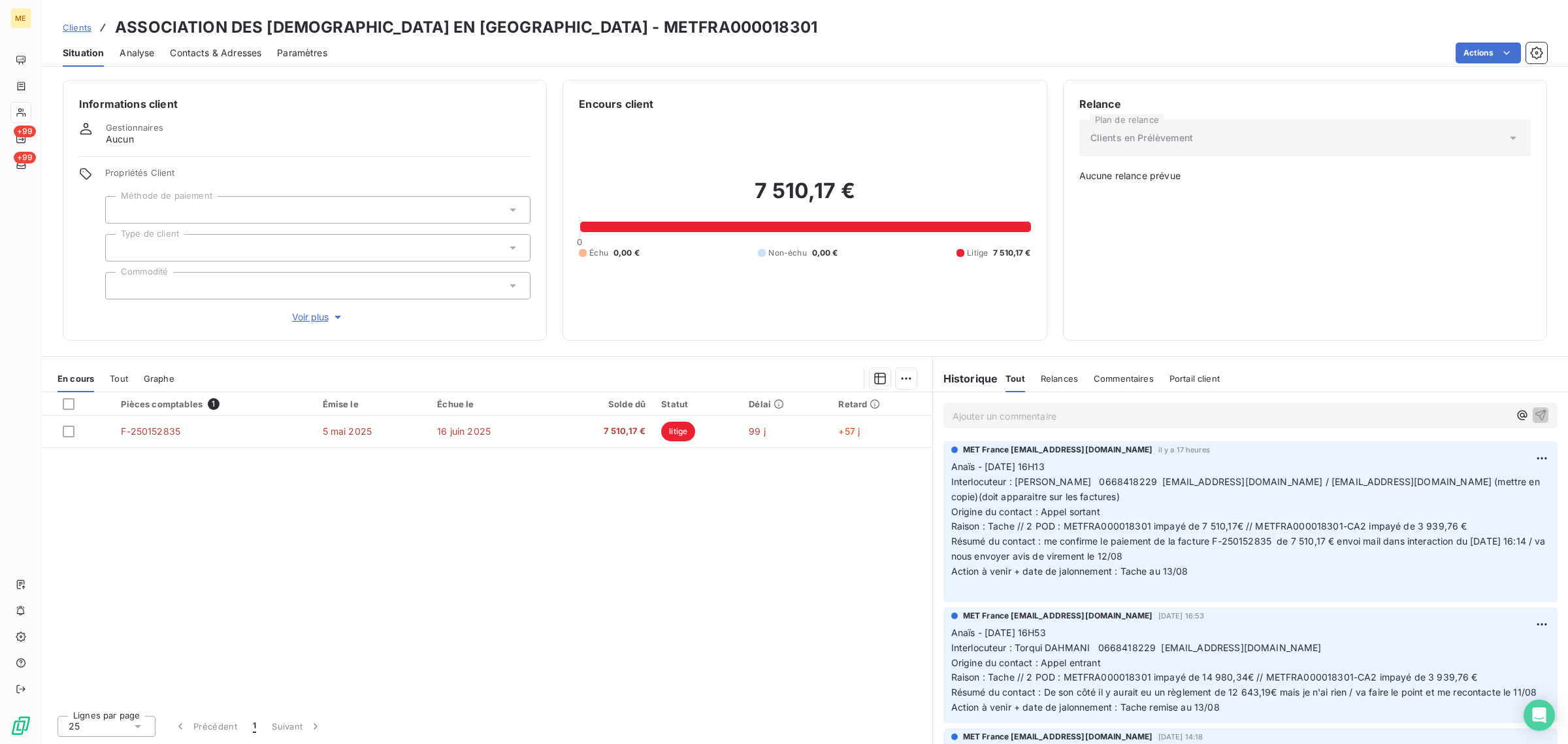
click at [1174, 561] on p "Anaïs - [DATE] 16H13 Interlocuteur : Torqui DAHMANI 0668418229 [EMAIL_ADDRESS][…" at bounding box center [1250, 526] width 599 height 135
drag, startPoint x: 1199, startPoint y: 575, endPoint x: 1122, endPoint y: 577, distance: 77.0
click at [1122, 577] on p "Anaïs - [DATE] 16H13 Interlocuteur : Torqui DAHMANI 0668418229 [EMAIL_ADDRESS][…" at bounding box center [1250, 526] width 599 height 135
click at [857, 549] on div "Pièces comptables 1 Émise le Échue le Solde dû Statut Délai Retard F-250152835 …" at bounding box center [487, 548] width 891 height 313
drag, startPoint x: 1154, startPoint y: 481, endPoint x: 1104, endPoint y: 482, distance: 50.0
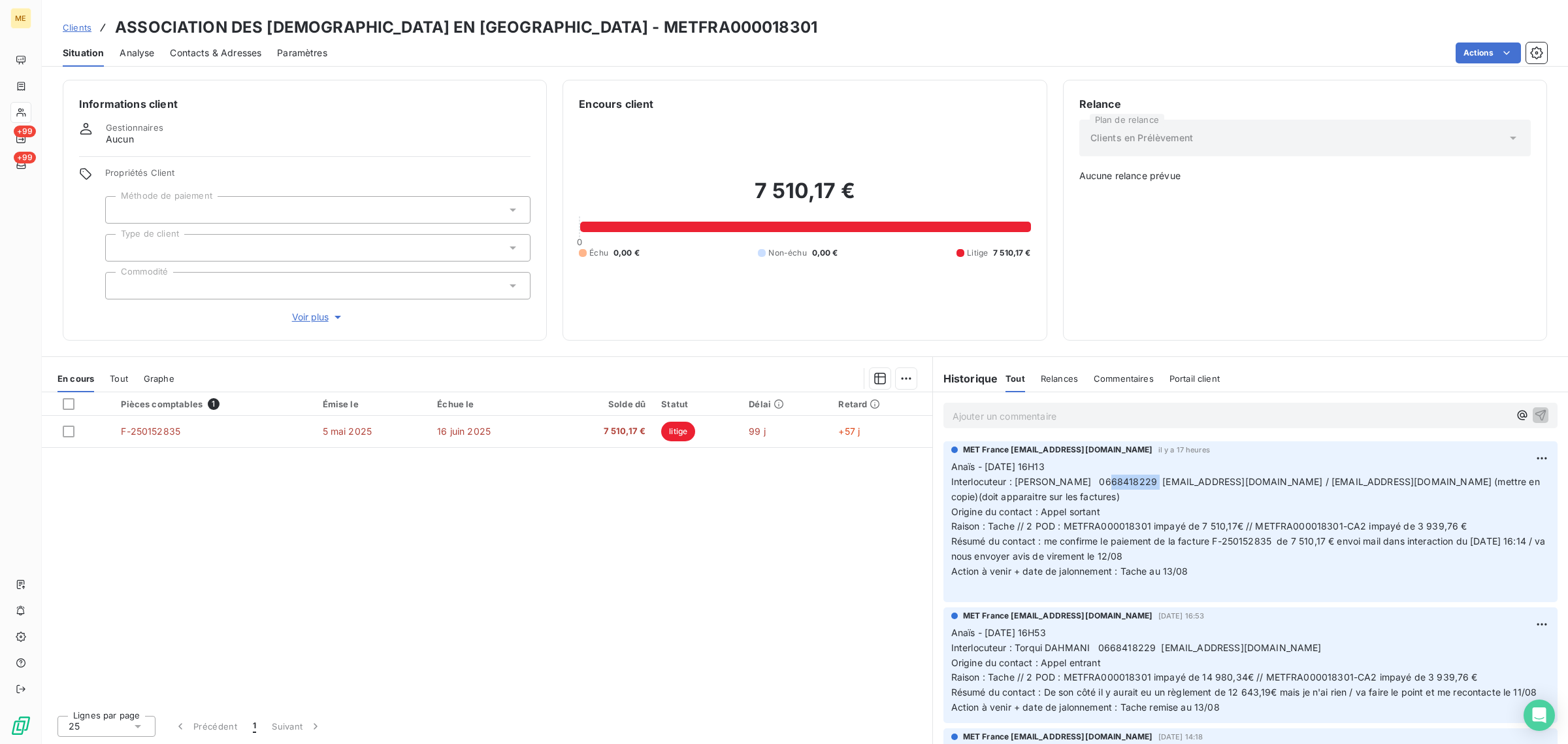
click at [1104, 482] on span "Interlocuteur : [PERSON_NAME] 0668418229 [EMAIL_ADDRESS][DOMAIN_NAME] / [EMAIL_…" at bounding box center [1247, 489] width 591 height 26
copy span "668418229"
click at [1266, 565] on p "Anaïs - [DATE] 16H13 Interlocuteur : Torqui DAHMANI 0668418229 [EMAIL_ADDRESS][…" at bounding box center [1250, 526] width 599 height 135
click at [788, 561] on div "Pièces comptables 1 Émise le Échue le Solde dû Statut Délai Retard F-250152835 …" at bounding box center [487, 548] width 891 height 313
click at [539, 635] on div "Pièces comptables 1 Émise le Échue le Solde dû Statut Délai Retard F-250152835 …" at bounding box center [487, 548] width 891 height 313
